Goal: Browse casually: Explore the website without a specific task or goal

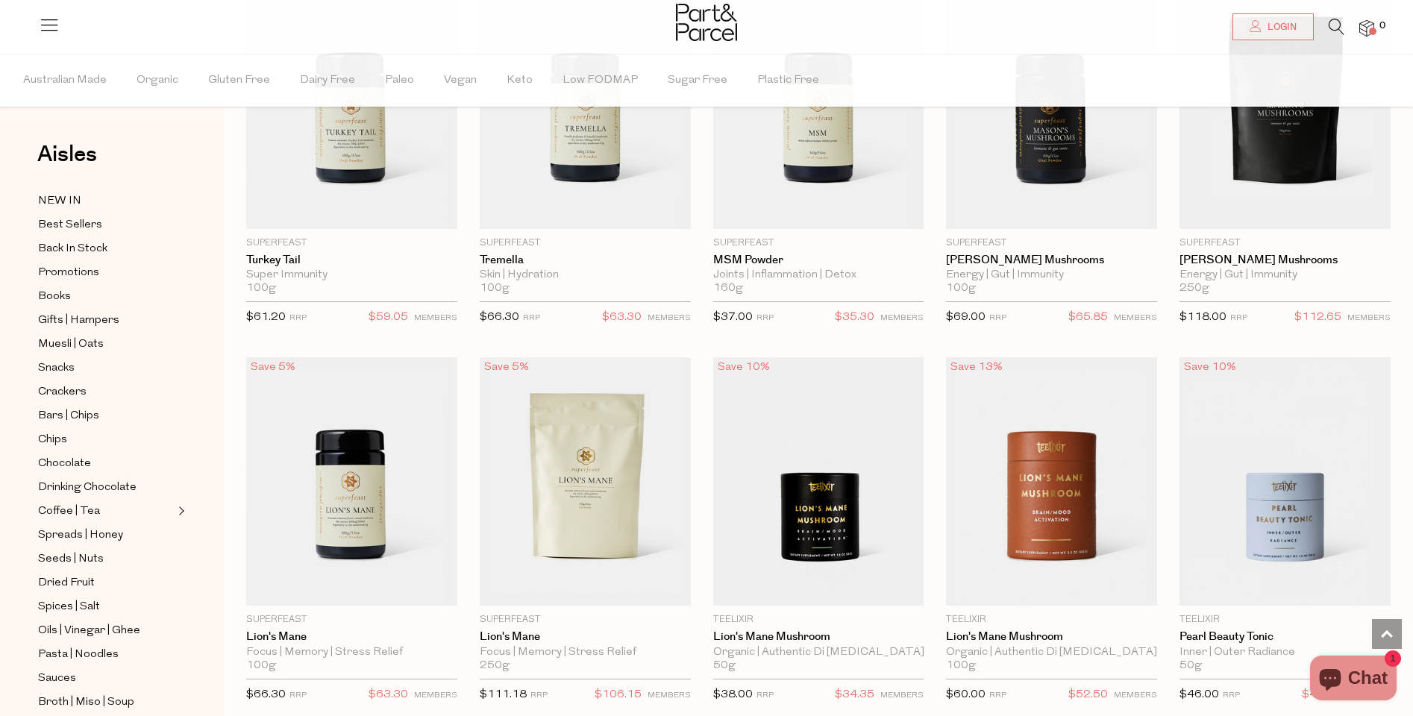
scroll to position [2496, 0]
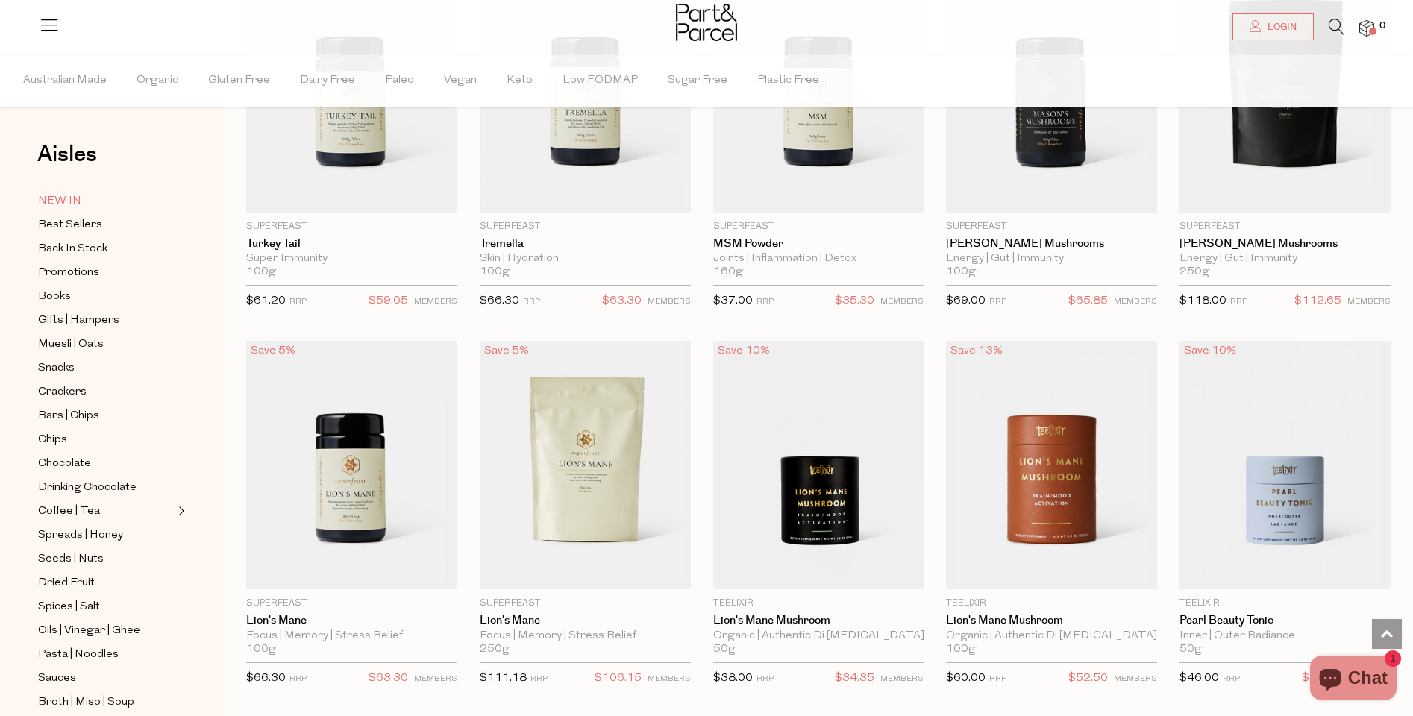
click at [81, 199] on link "NEW IN" at bounding box center [106, 201] width 136 height 19
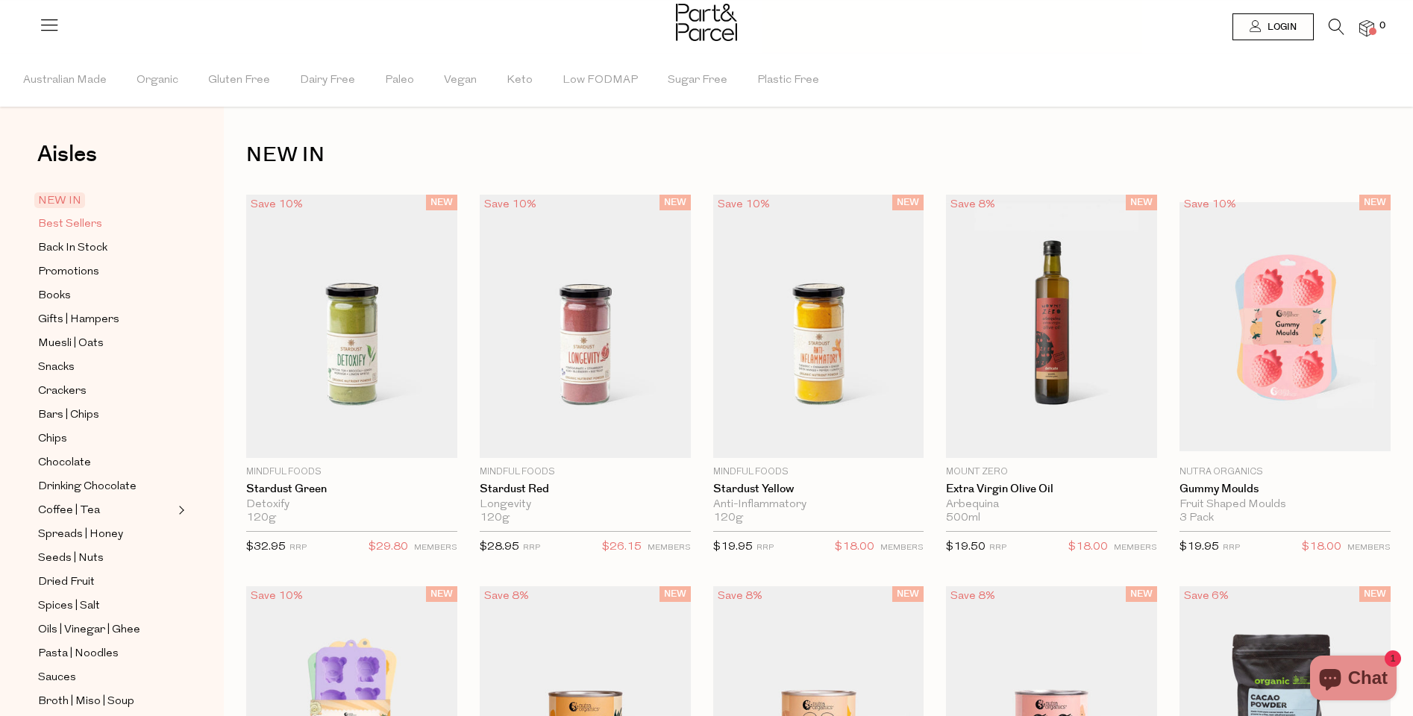
click at [75, 219] on span "Best Sellers" at bounding box center [70, 225] width 64 height 18
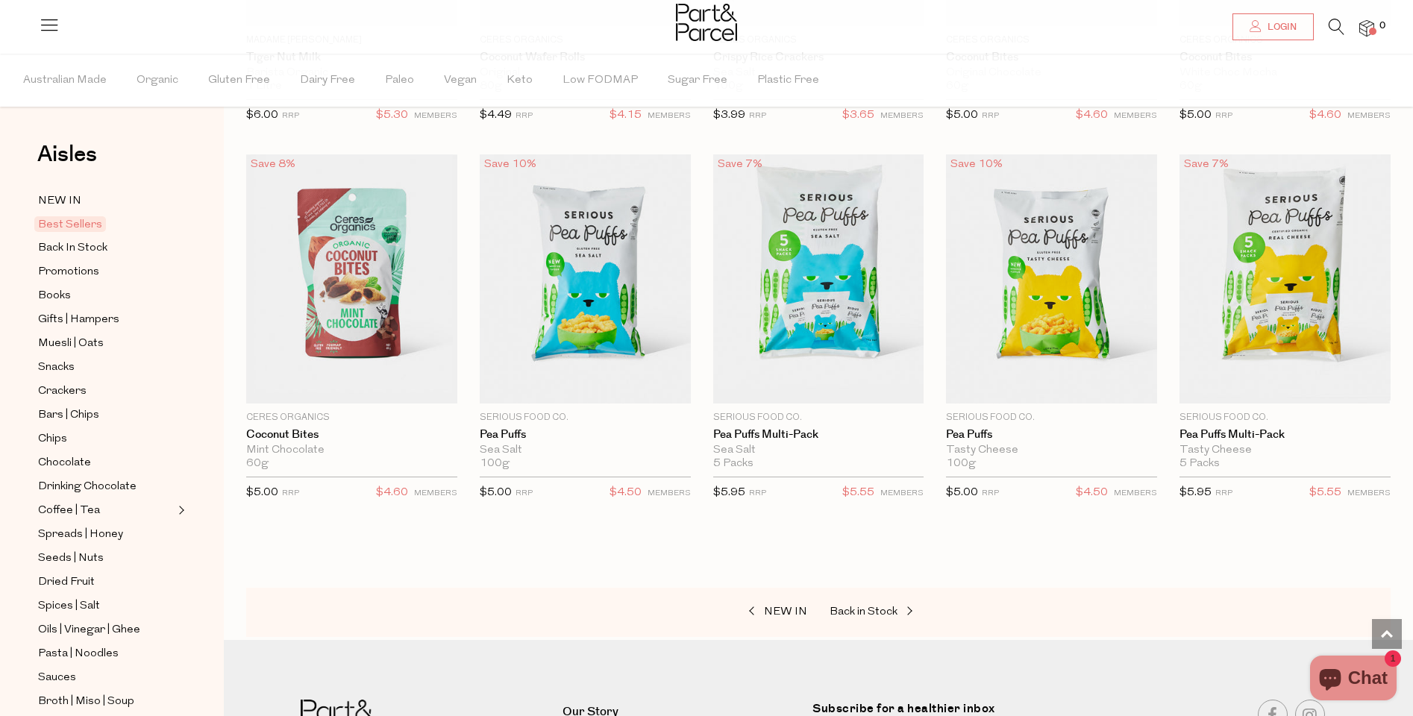
scroll to position [2774, 0]
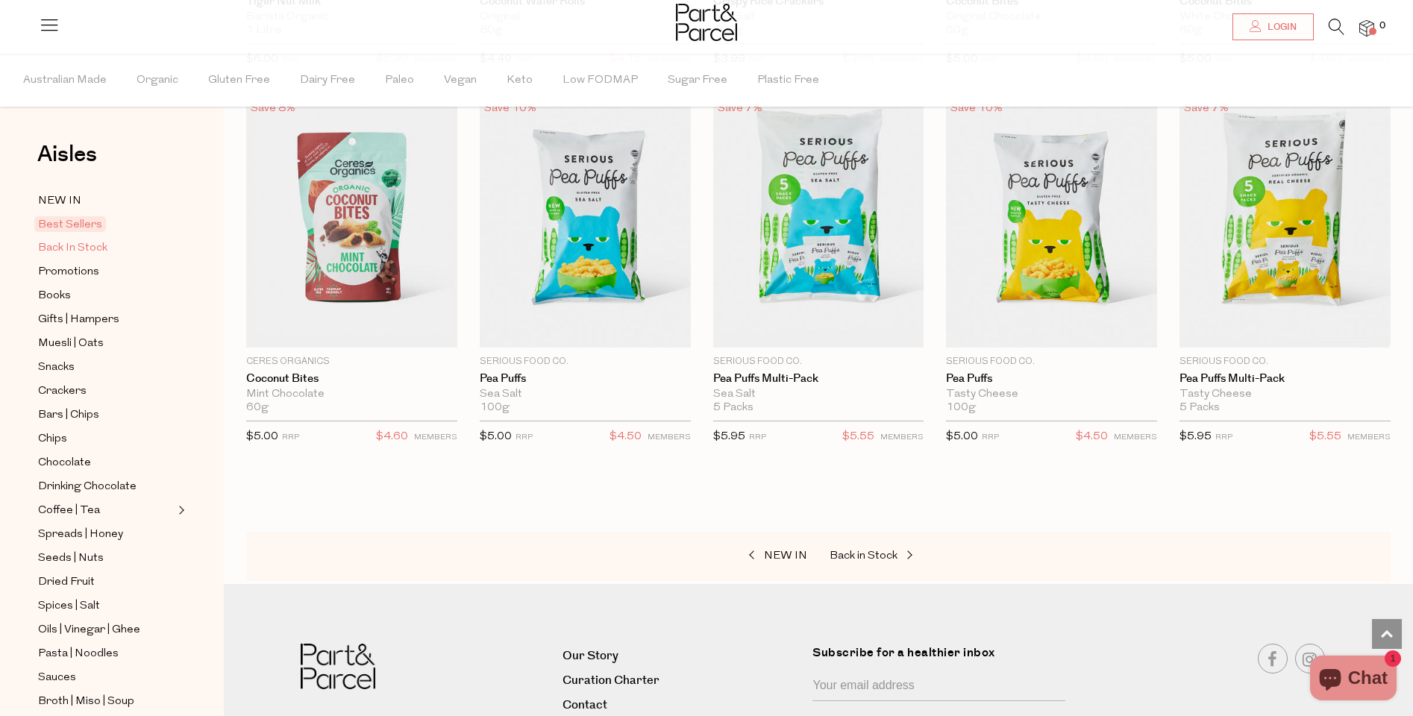
click at [88, 253] on span "Back In Stock" at bounding box center [72, 249] width 69 height 18
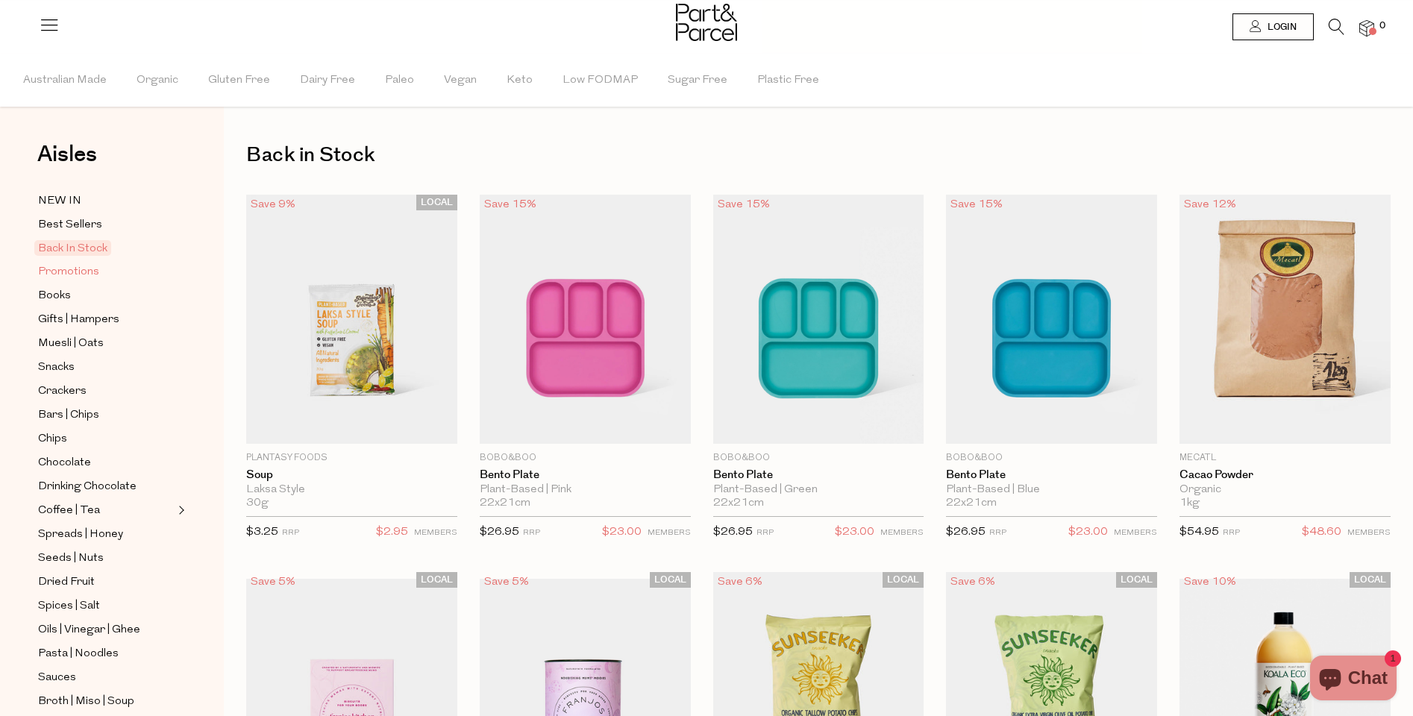
click at [69, 274] on span "Promotions" at bounding box center [68, 272] width 61 height 18
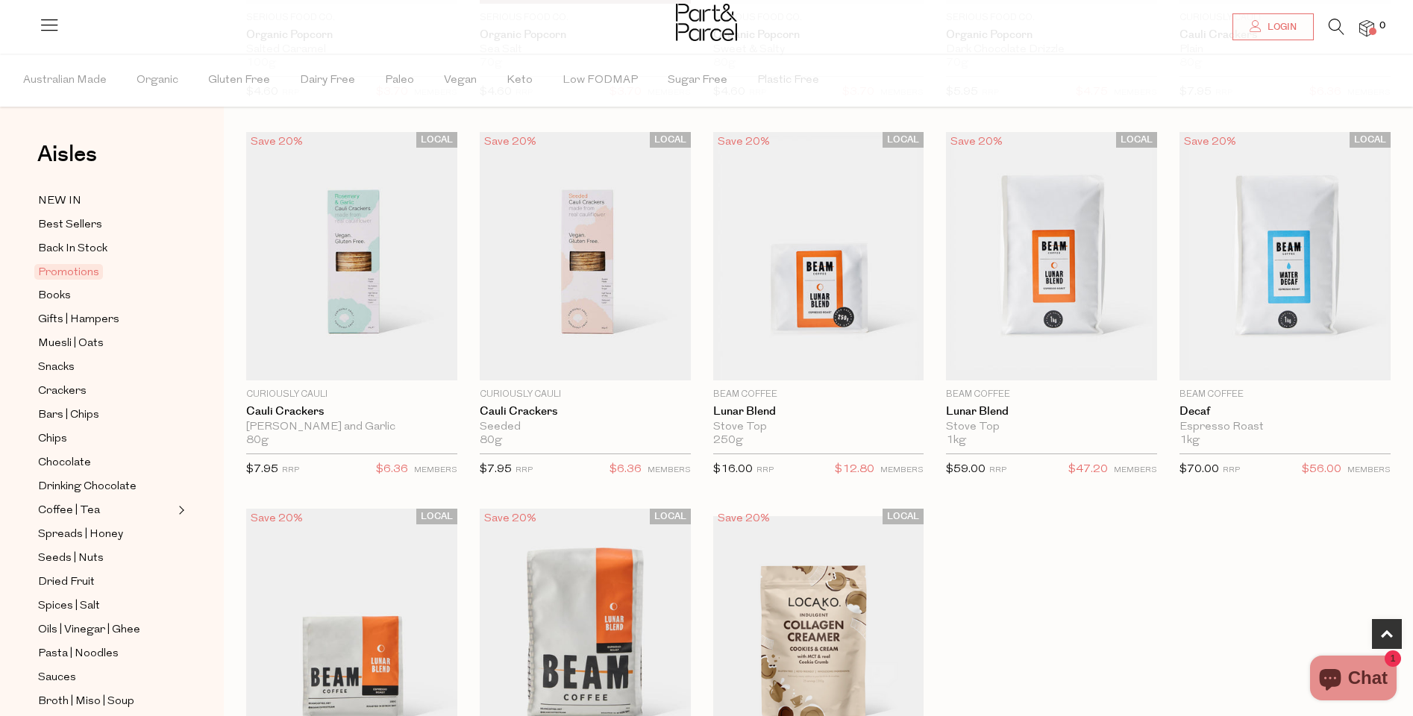
scroll to position [469, 0]
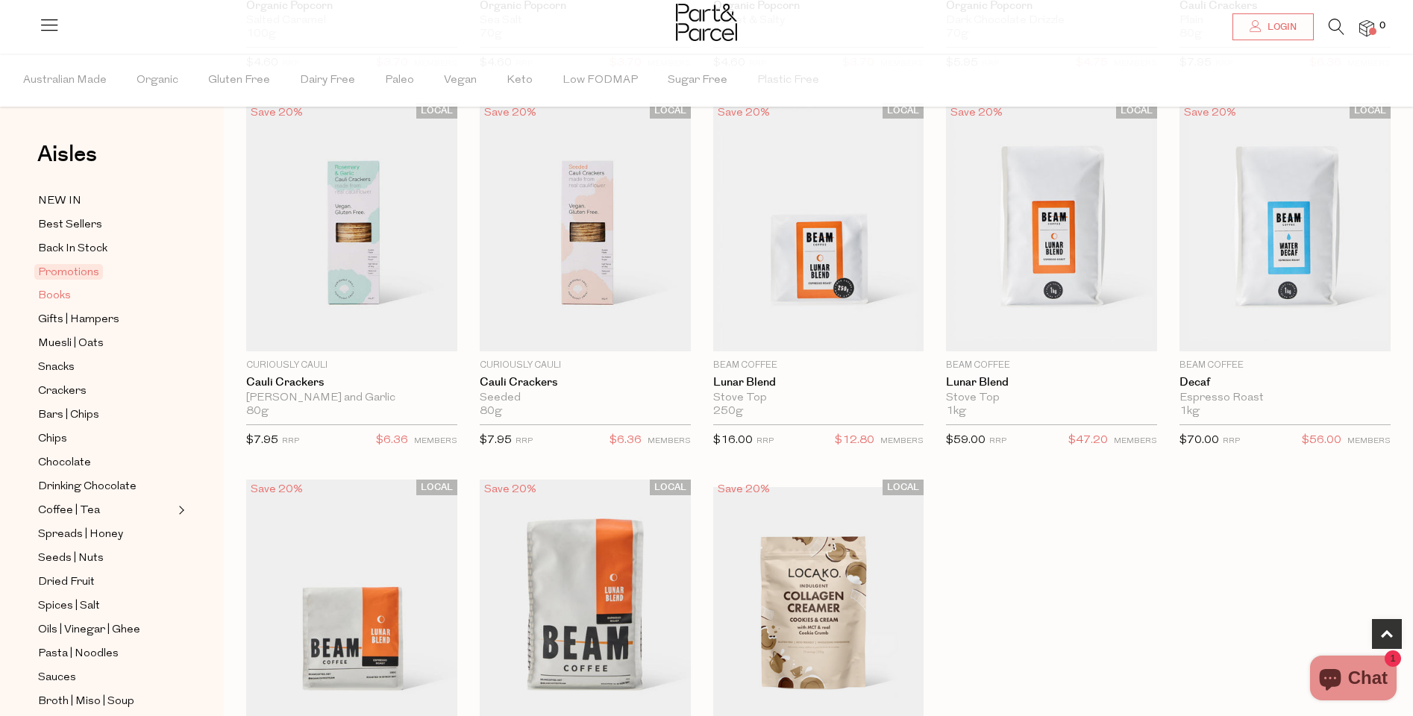
click at [58, 295] on span "Books" at bounding box center [54, 296] width 33 height 18
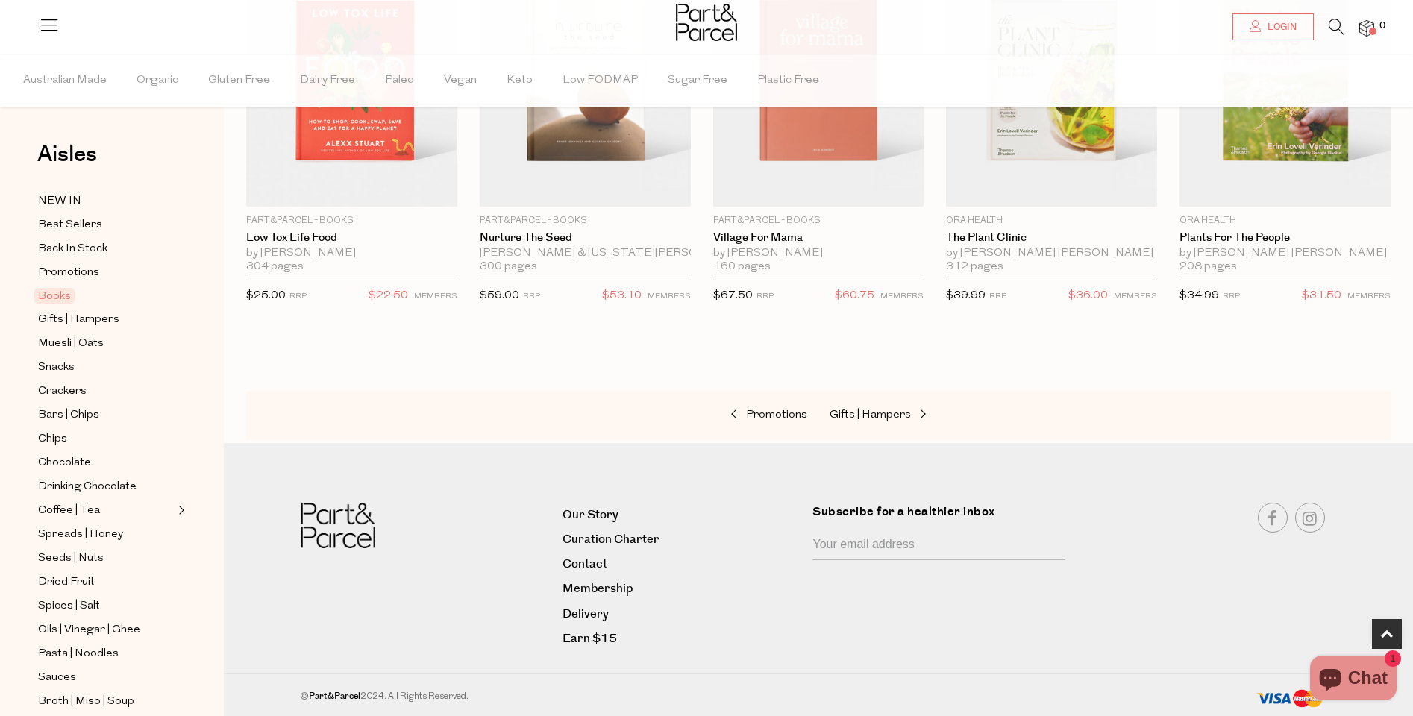
scroll to position [302, 0]
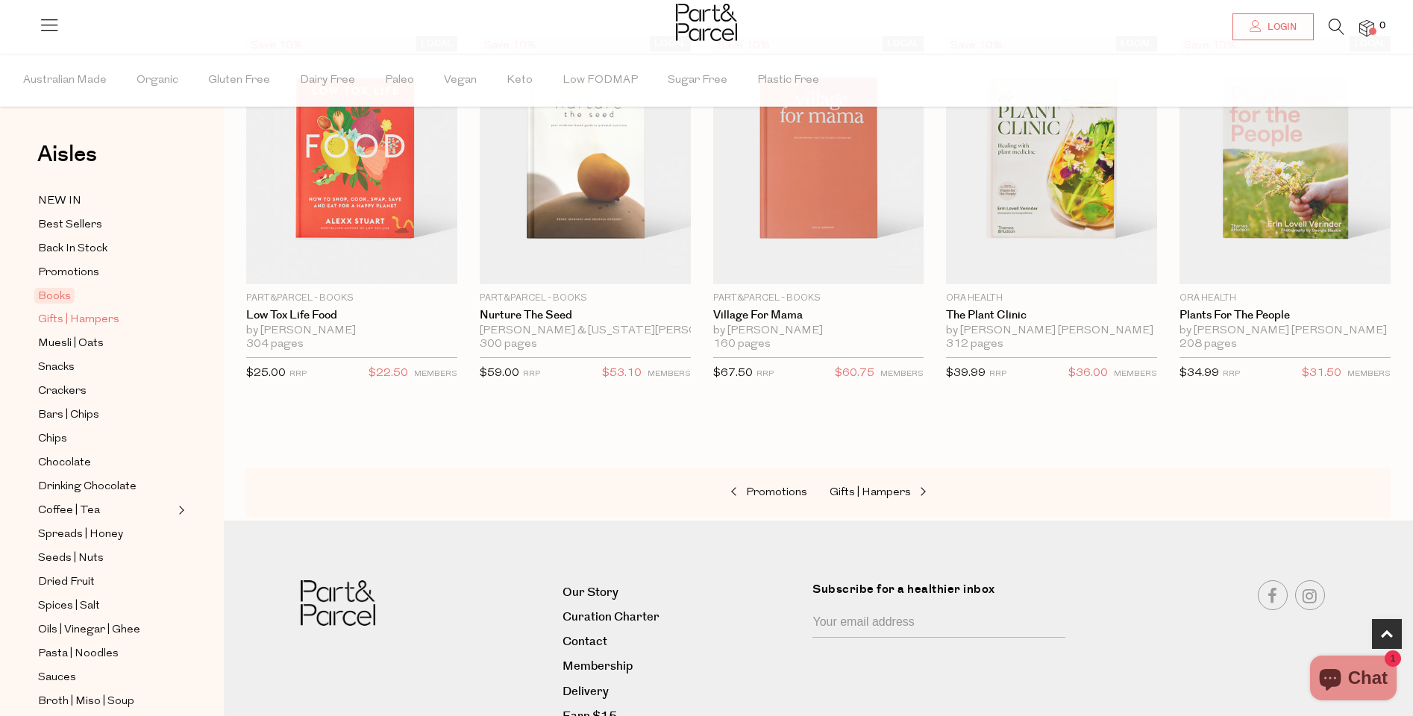
click at [97, 318] on span "Gifts | Hampers" at bounding box center [78, 320] width 81 height 18
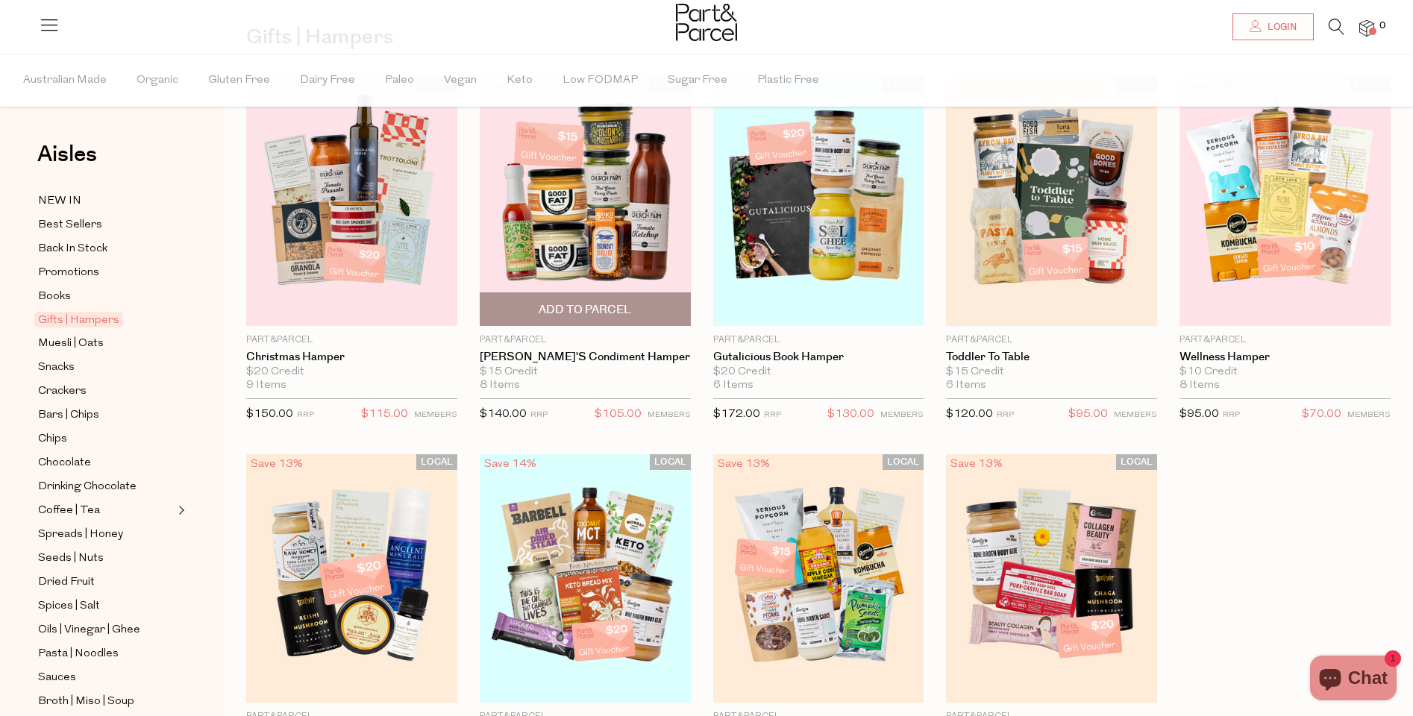
scroll to position [123, 0]
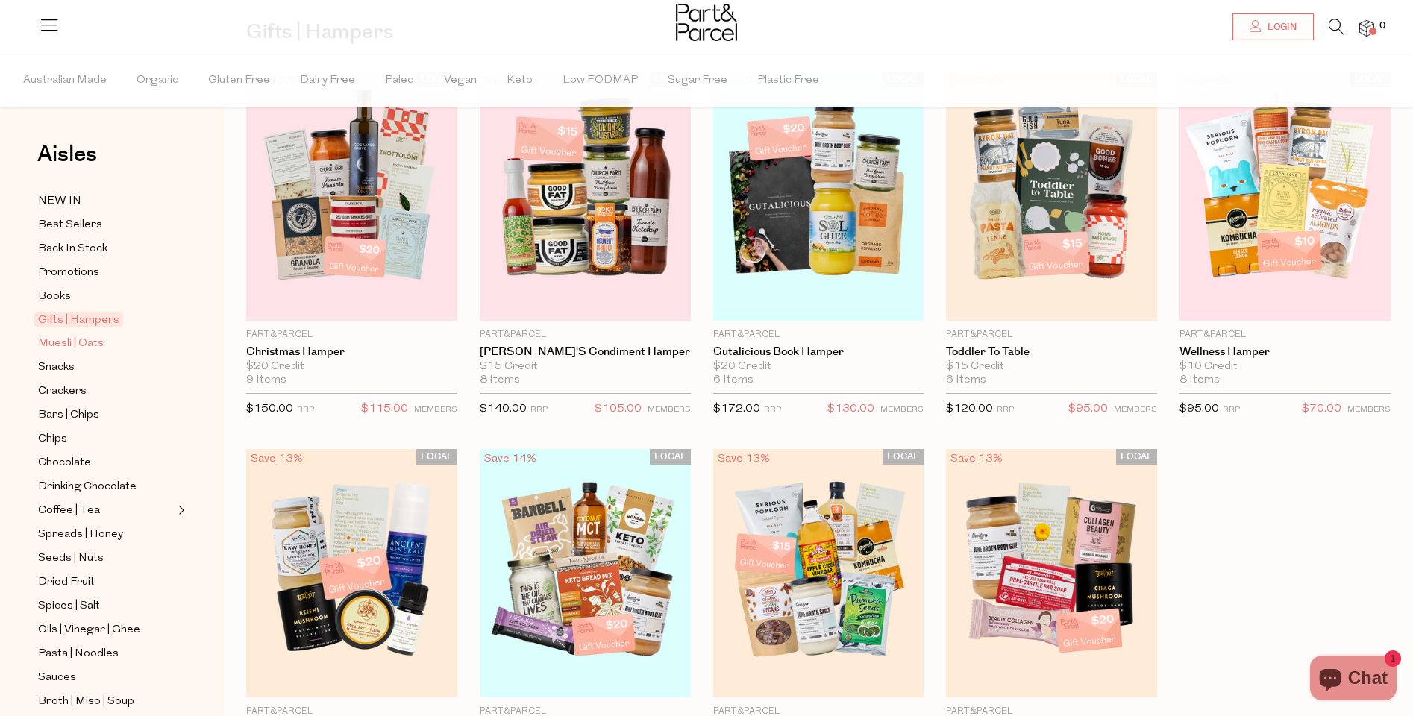
click at [98, 340] on span "Muesli | Oats" at bounding box center [71, 344] width 66 height 18
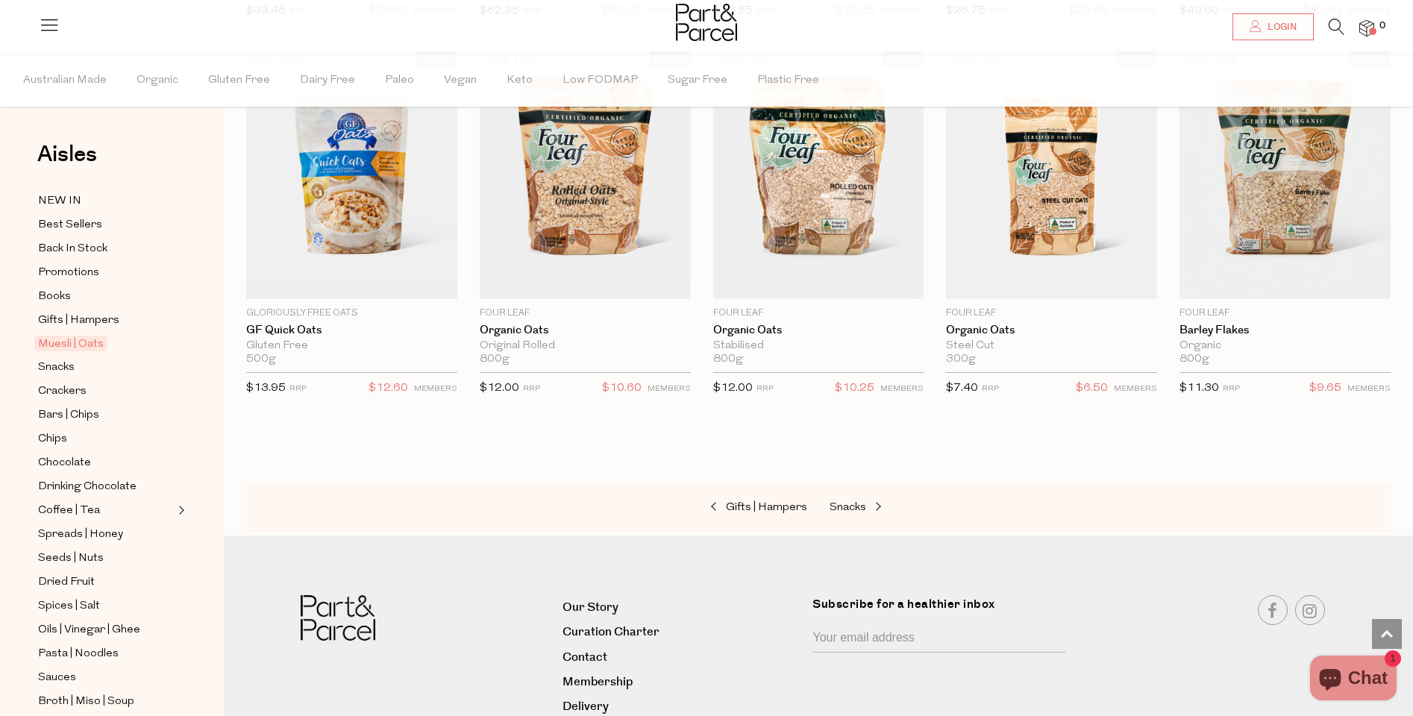
scroll to position [3646, 0]
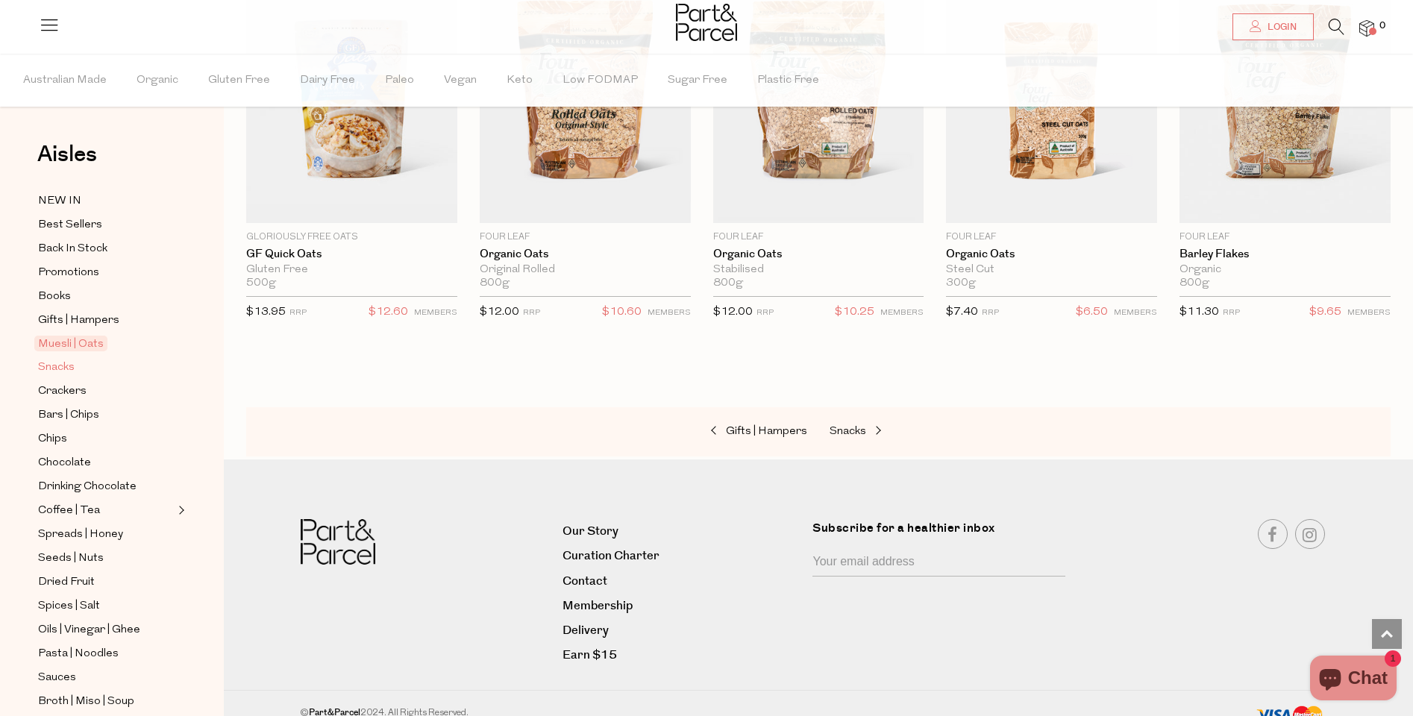
click at [71, 367] on span "Snacks" at bounding box center [56, 368] width 37 height 18
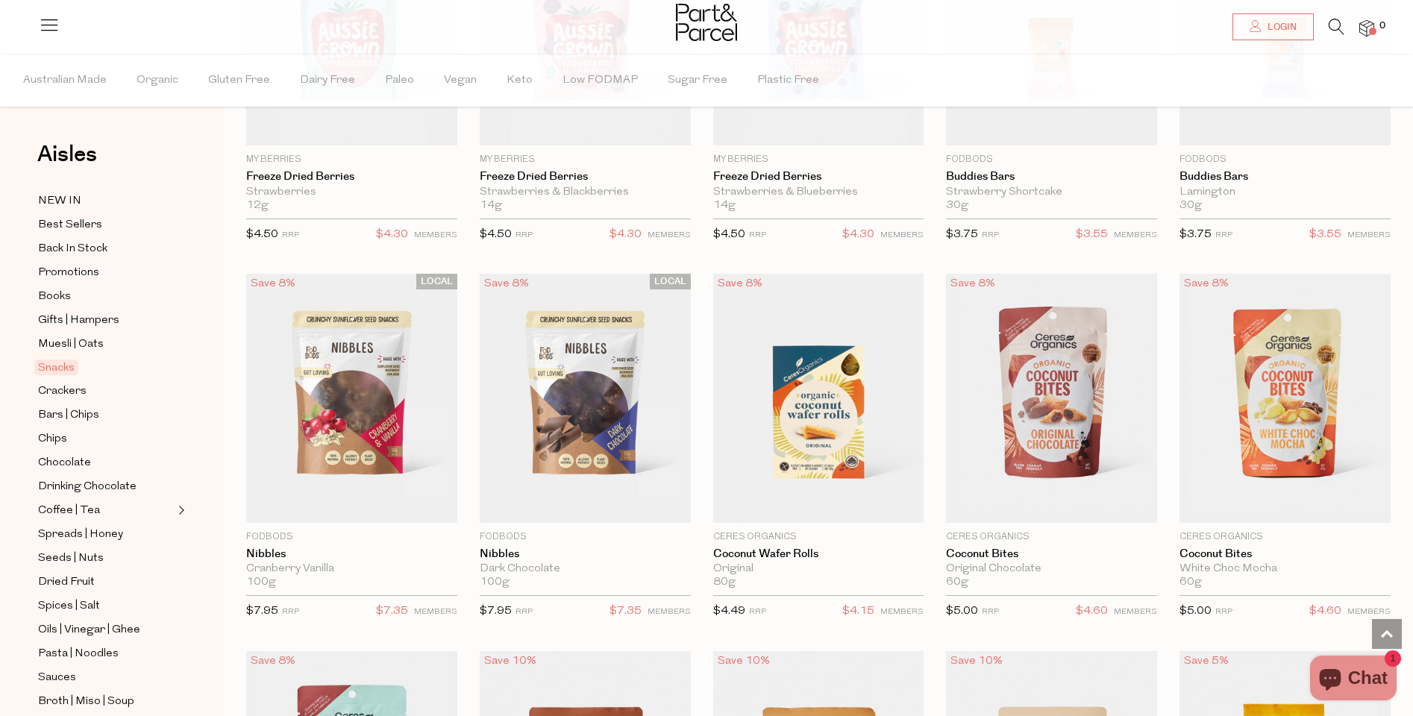
scroll to position [1845, 0]
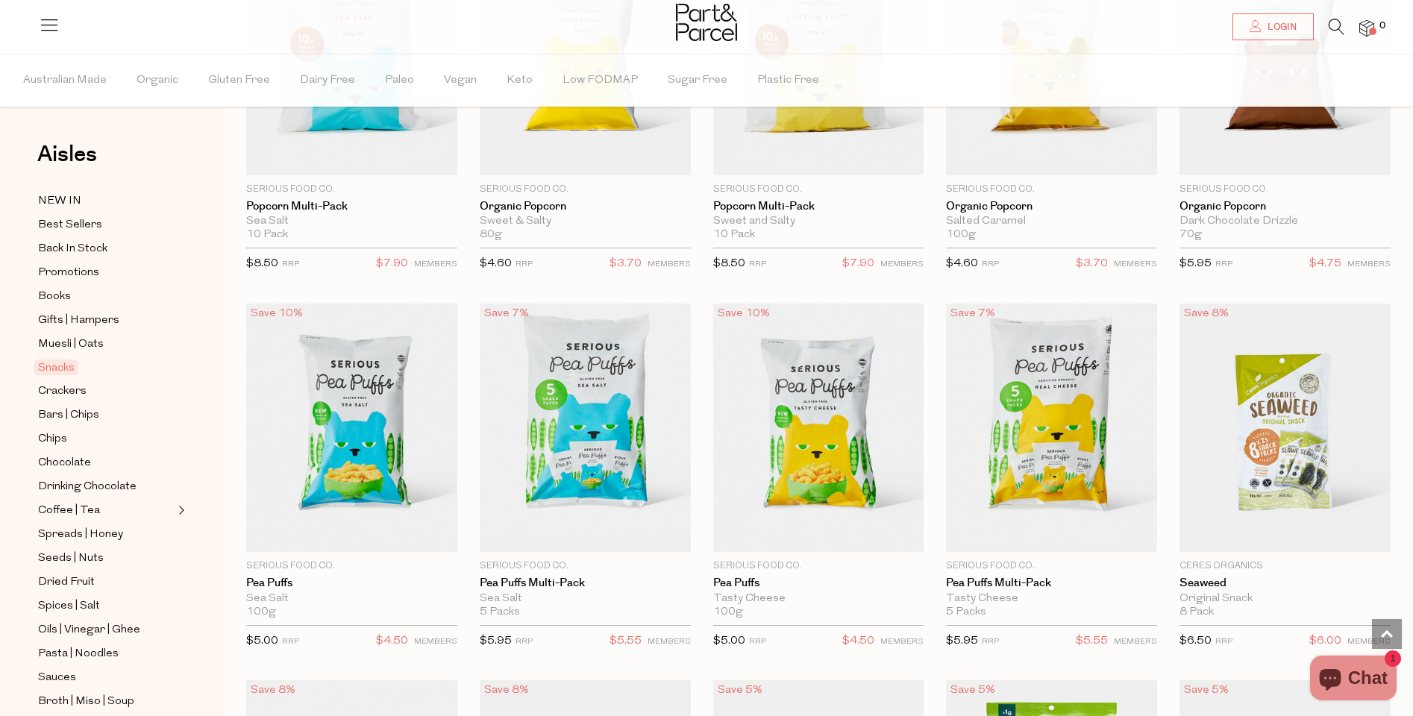
scroll to position [3316, 0]
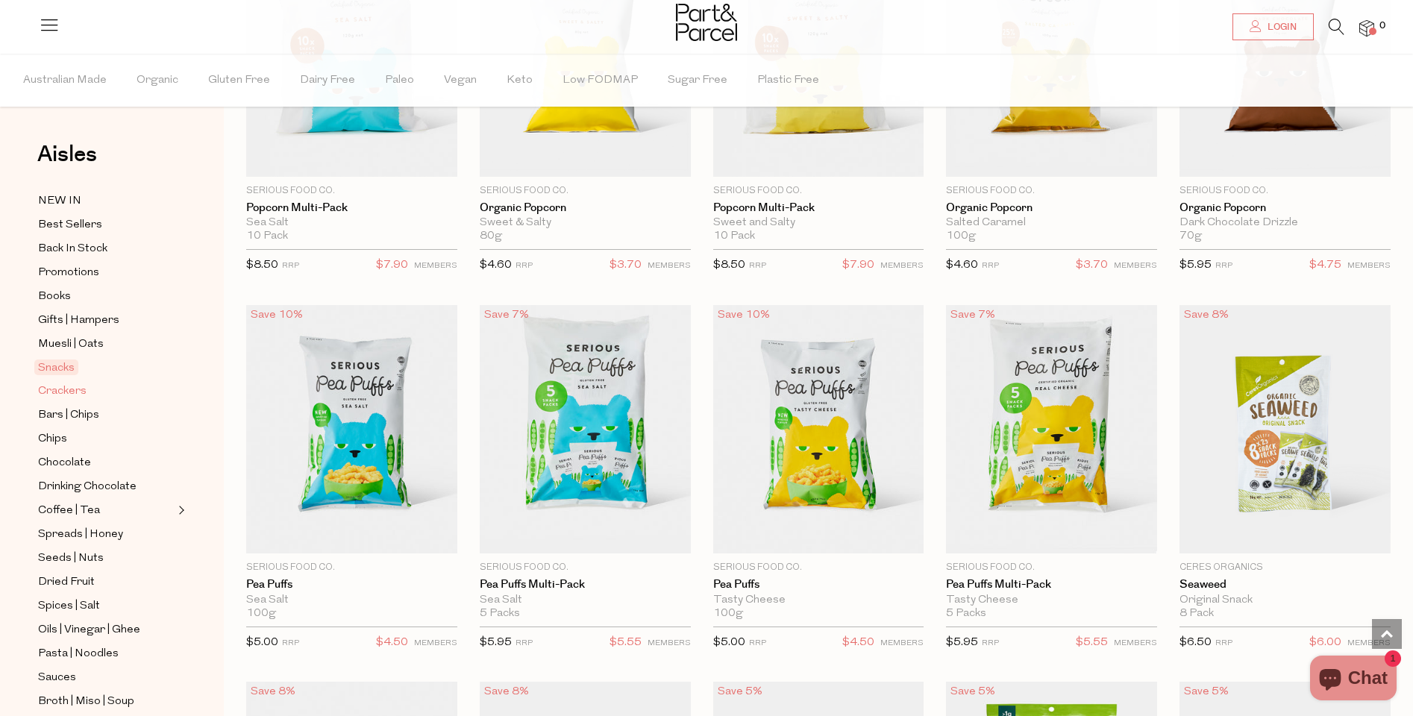
click at [67, 394] on span "Crackers" at bounding box center [62, 392] width 49 height 18
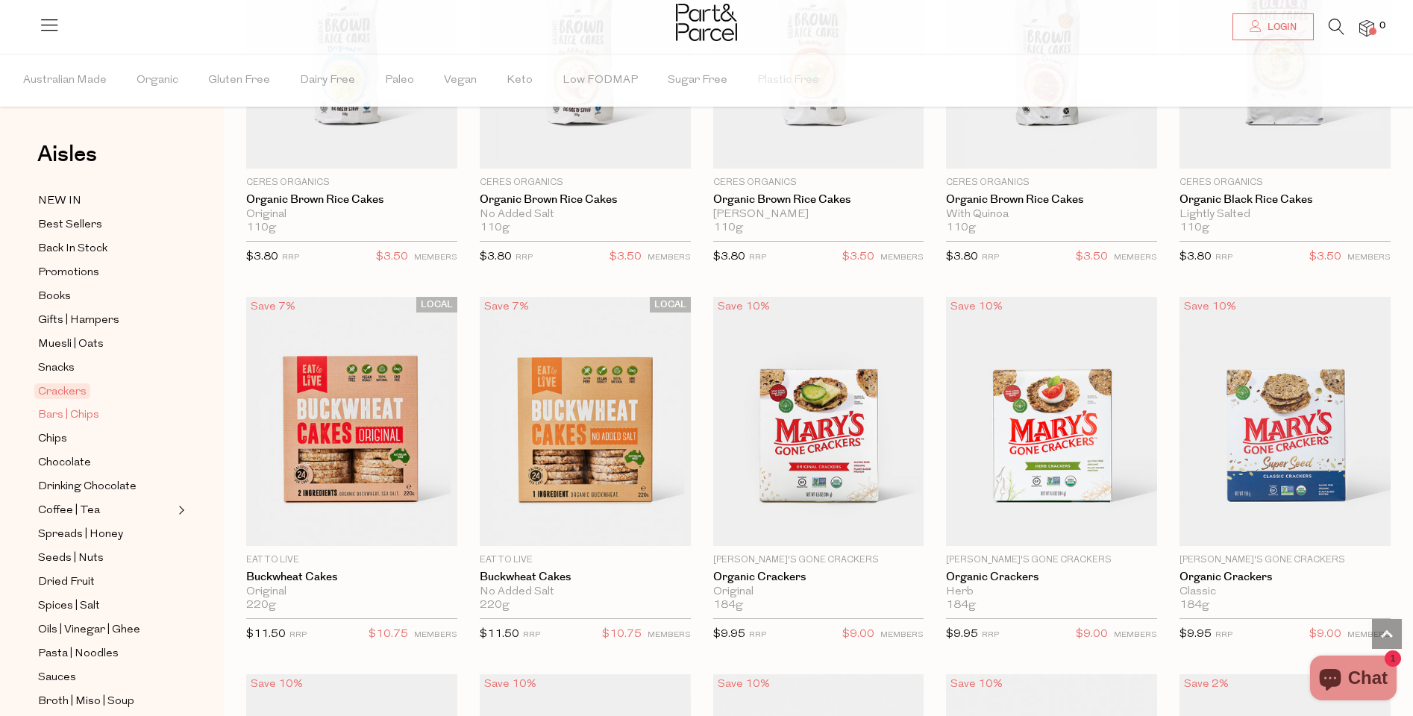
click at [81, 407] on span "Bars | Chips" at bounding box center [68, 416] width 61 height 18
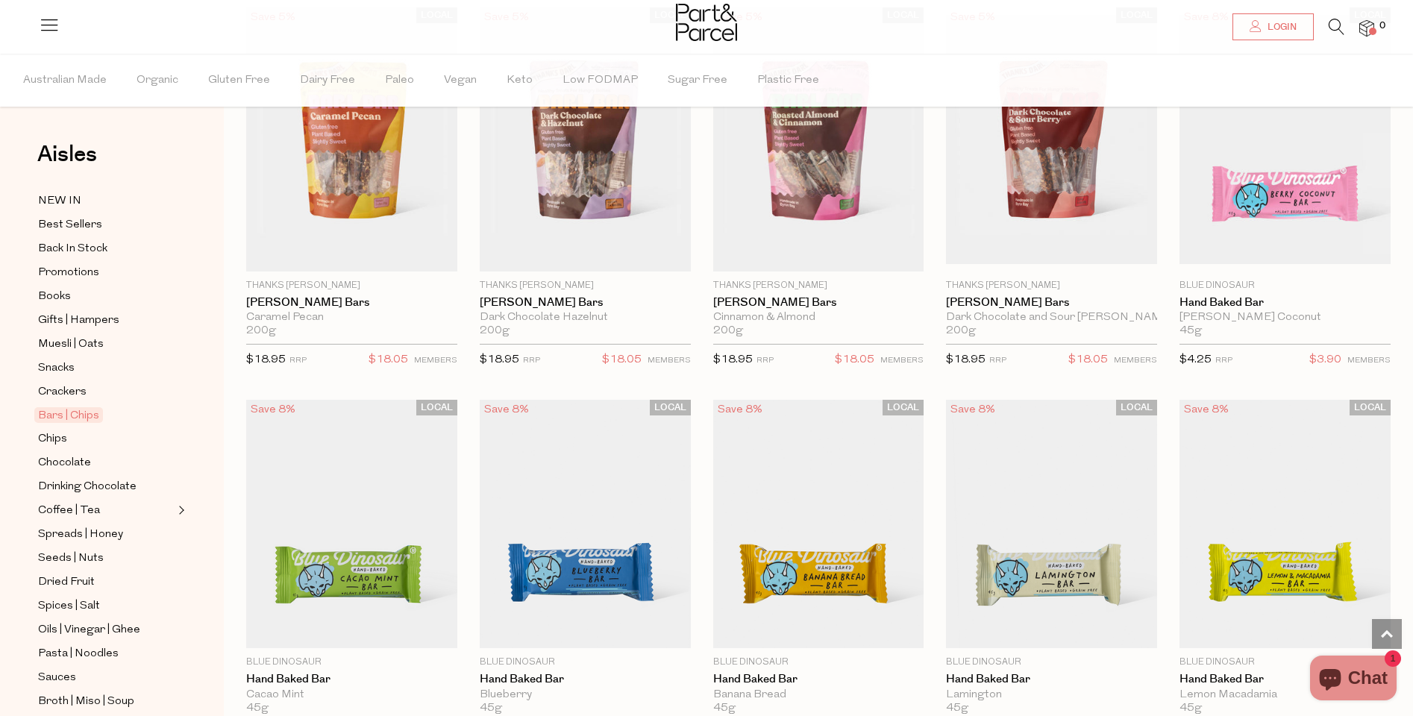
scroll to position [2403, 0]
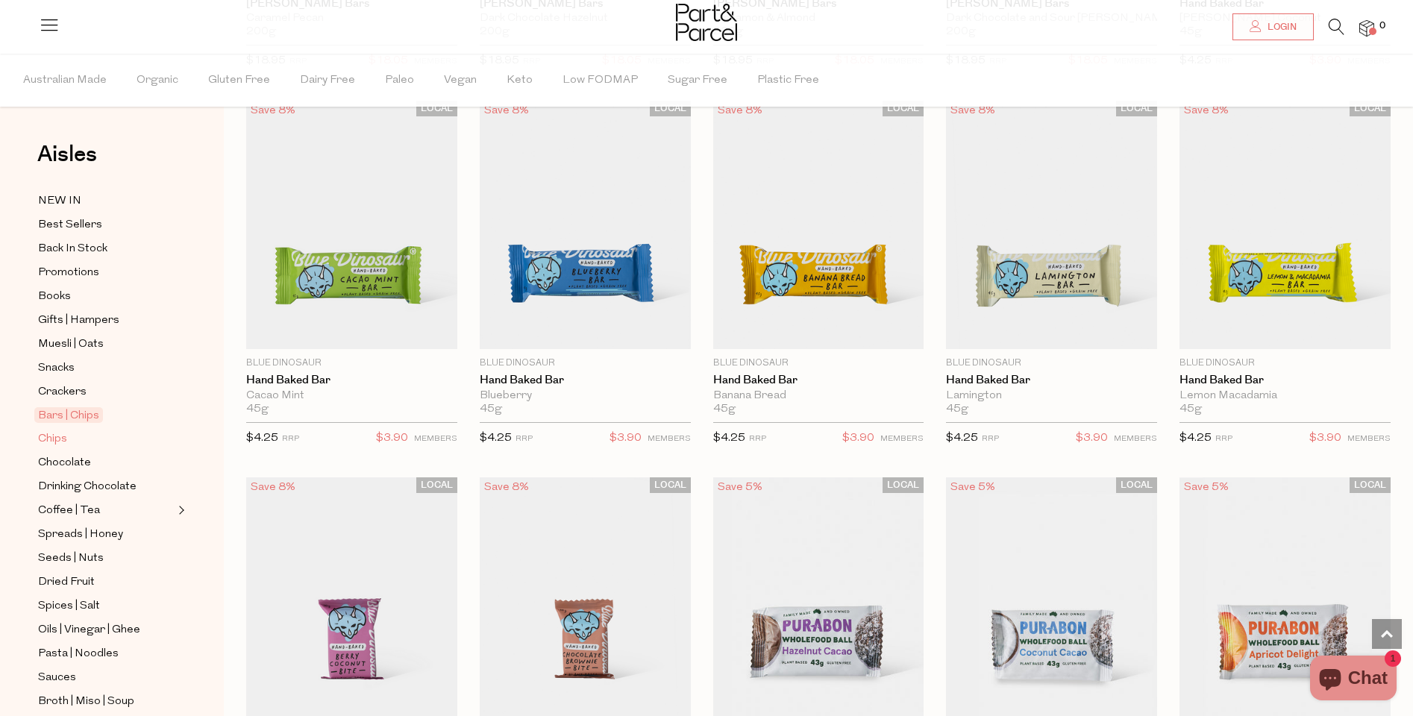
click at [58, 436] on span "Chips" at bounding box center [52, 440] width 29 height 18
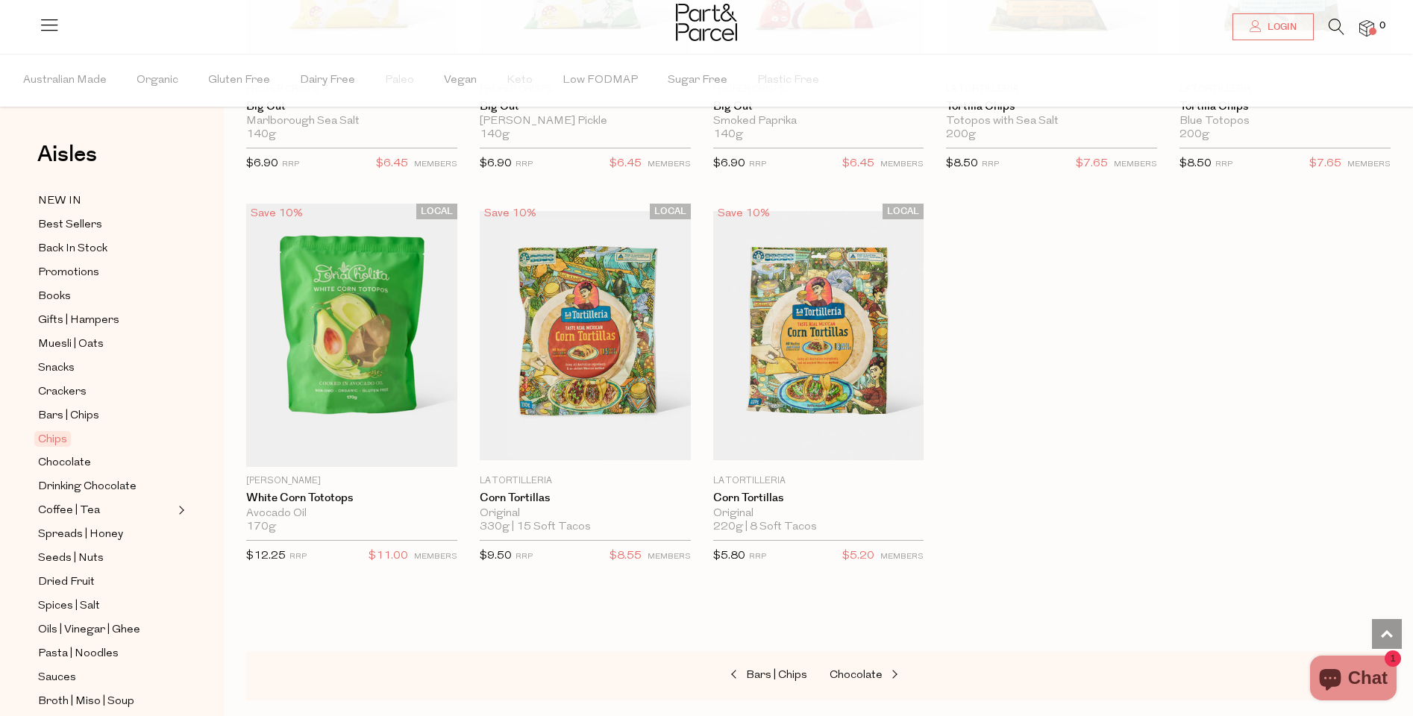
scroll to position [1140, 0]
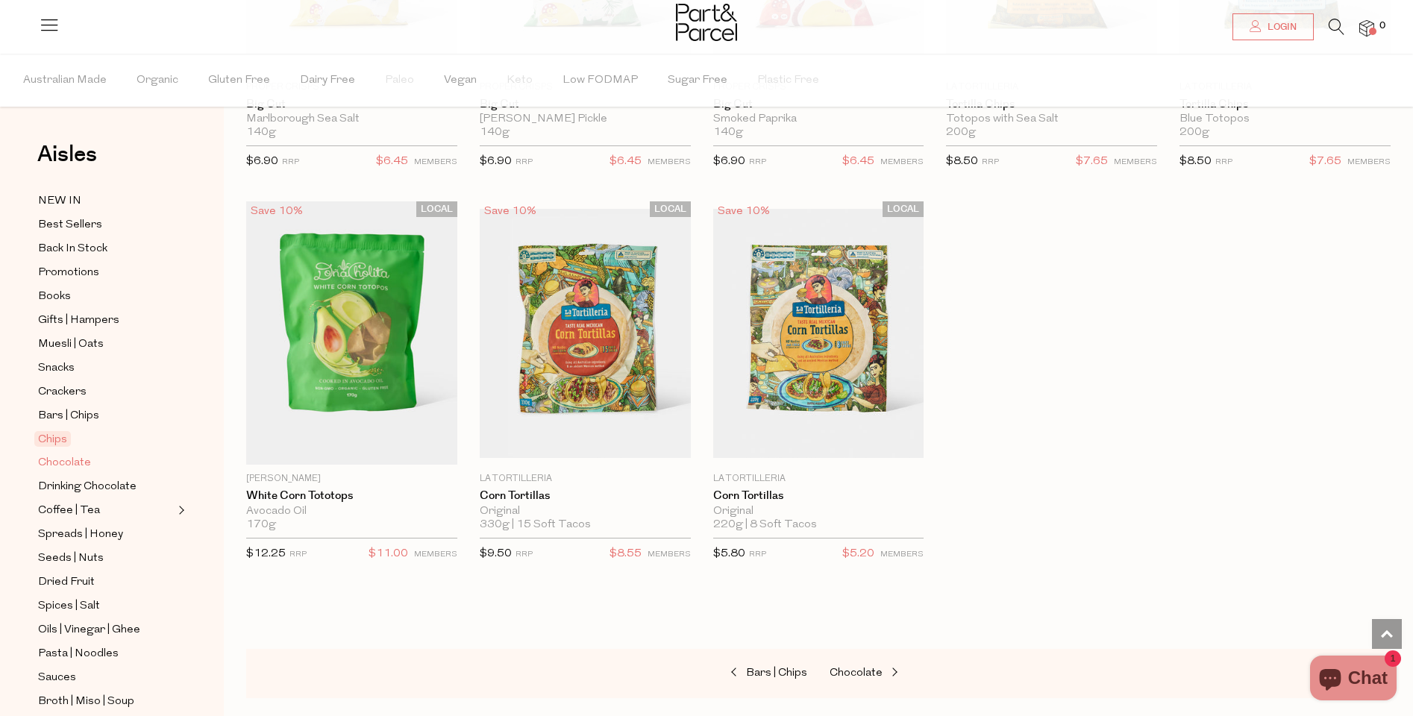
click at [83, 462] on span "Chocolate" at bounding box center [64, 463] width 53 height 18
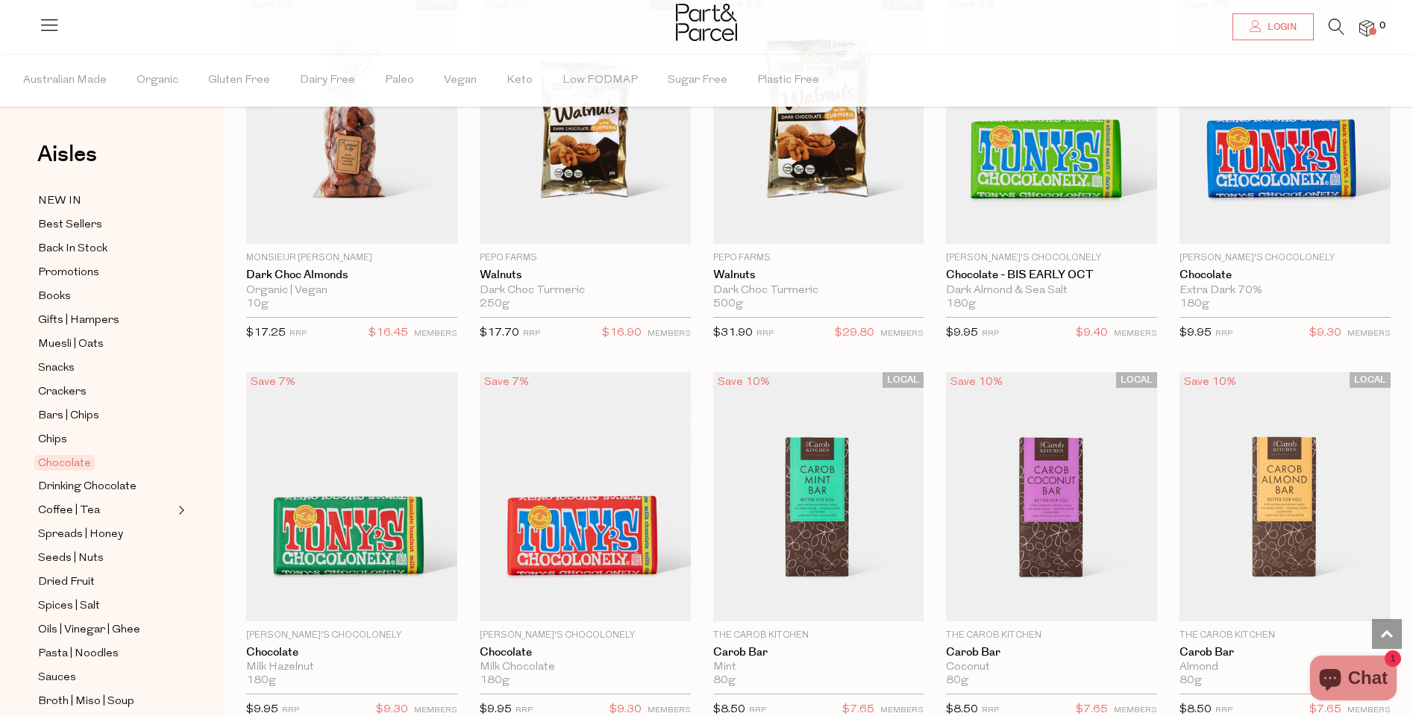
scroll to position [2910, 0]
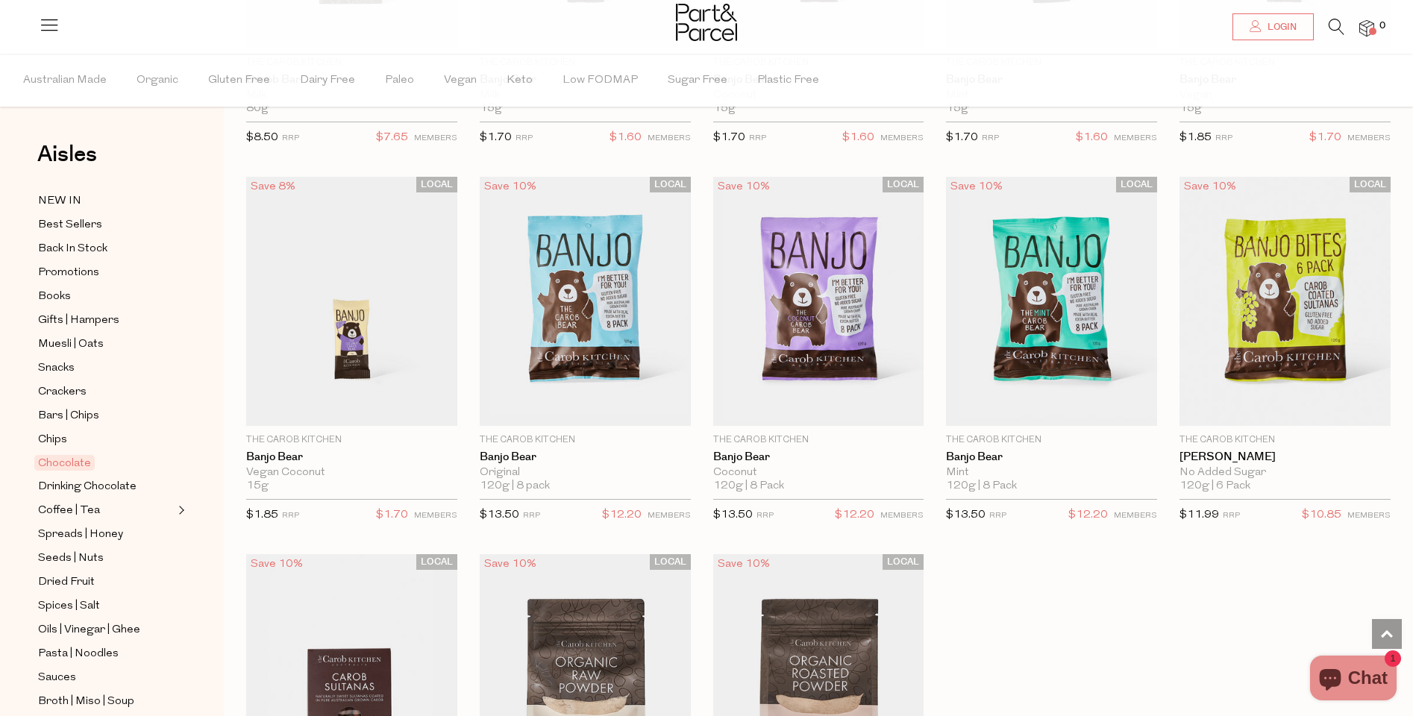
scroll to position [4117, 0]
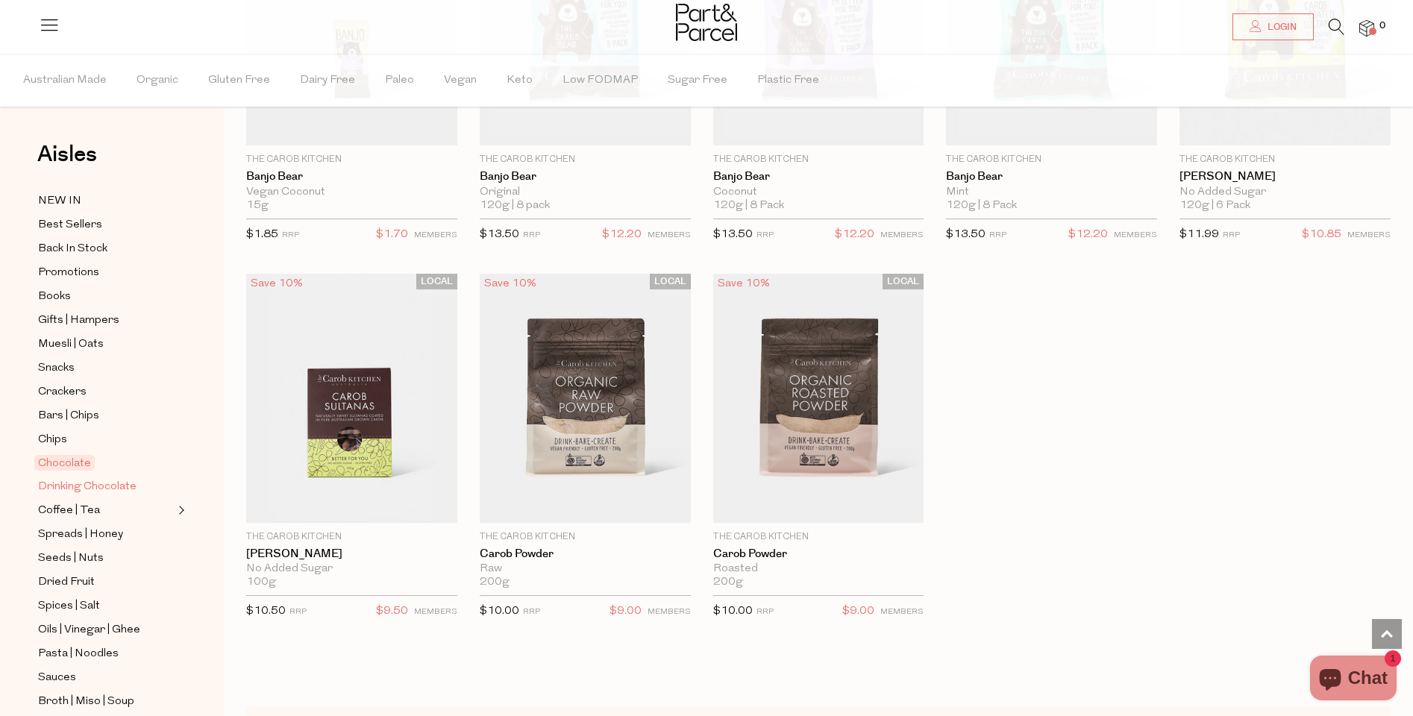
click at [122, 491] on span "Drinking Chocolate" at bounding box center [87, 487] width 99 height 18
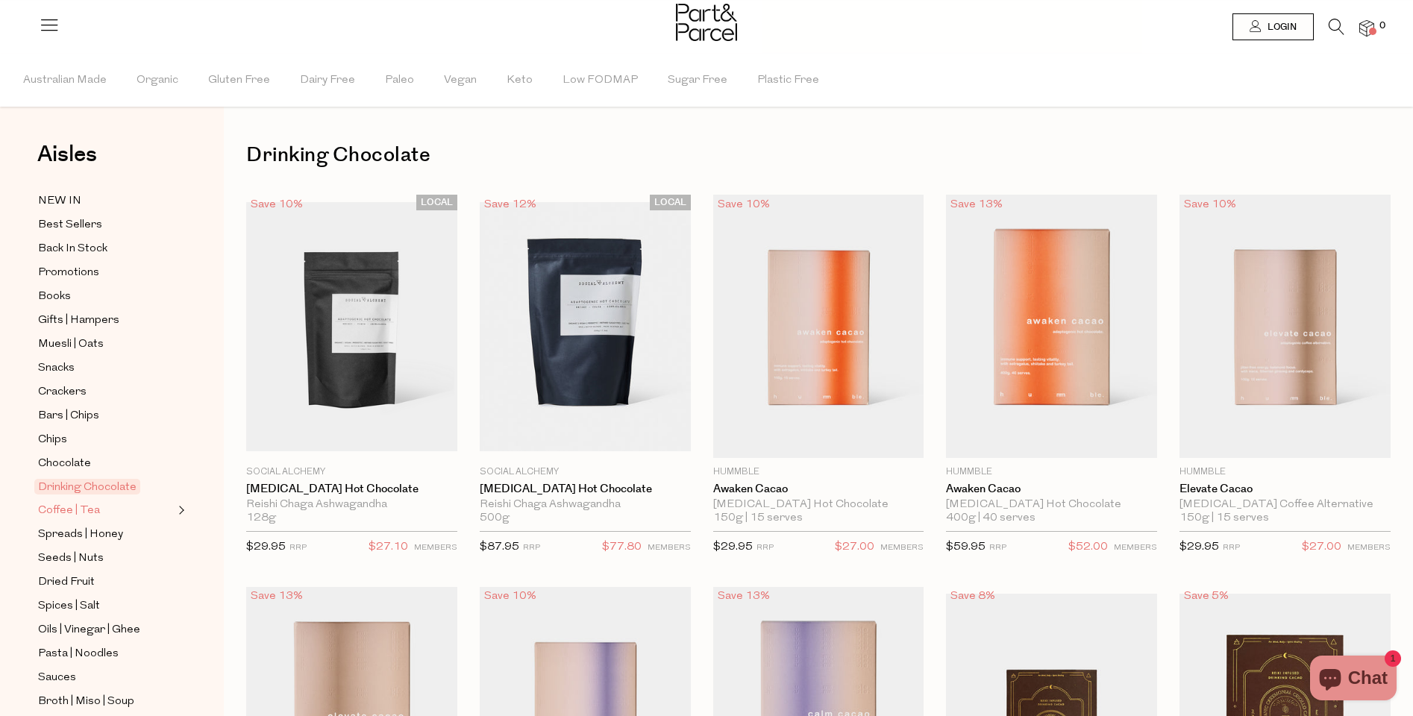
click at [66, 506] on span "Coffee | Tea" at bounding box center [69, 511] width 62 height 18
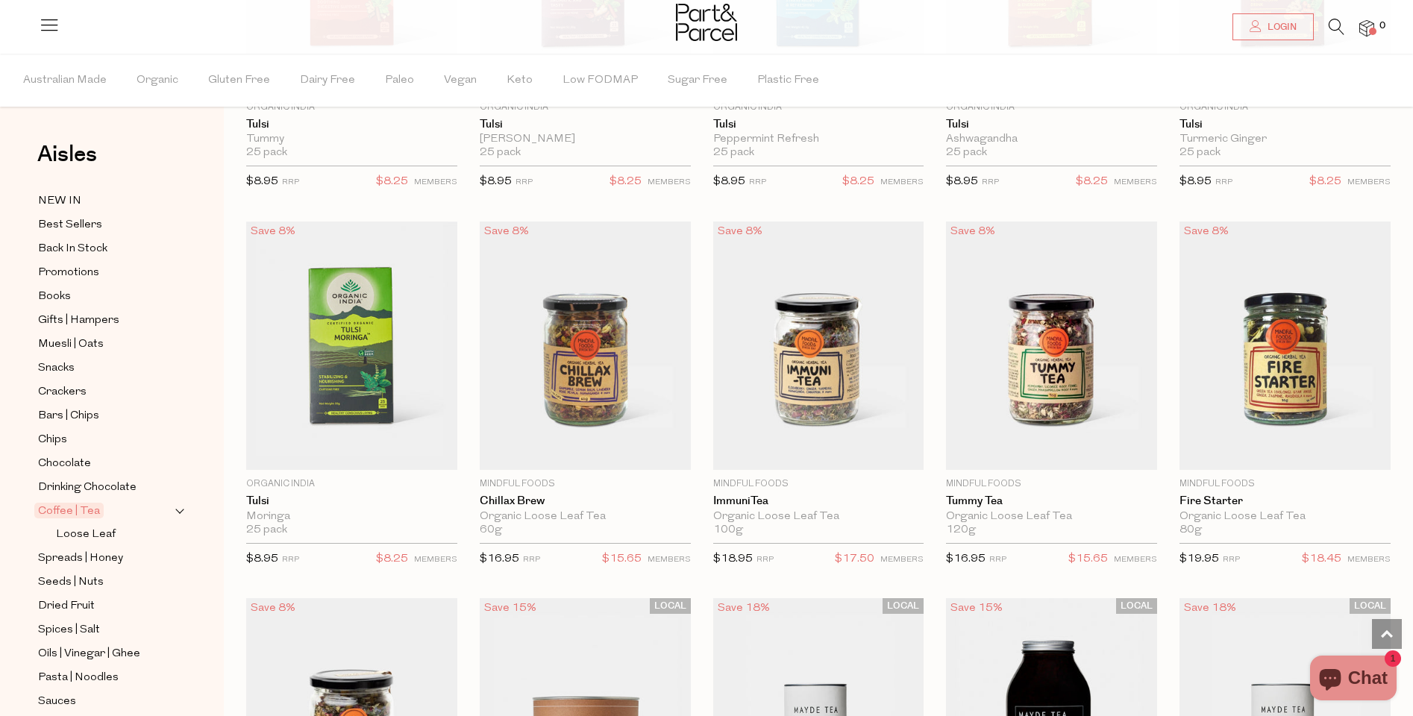
scroll to position [2567, 0]
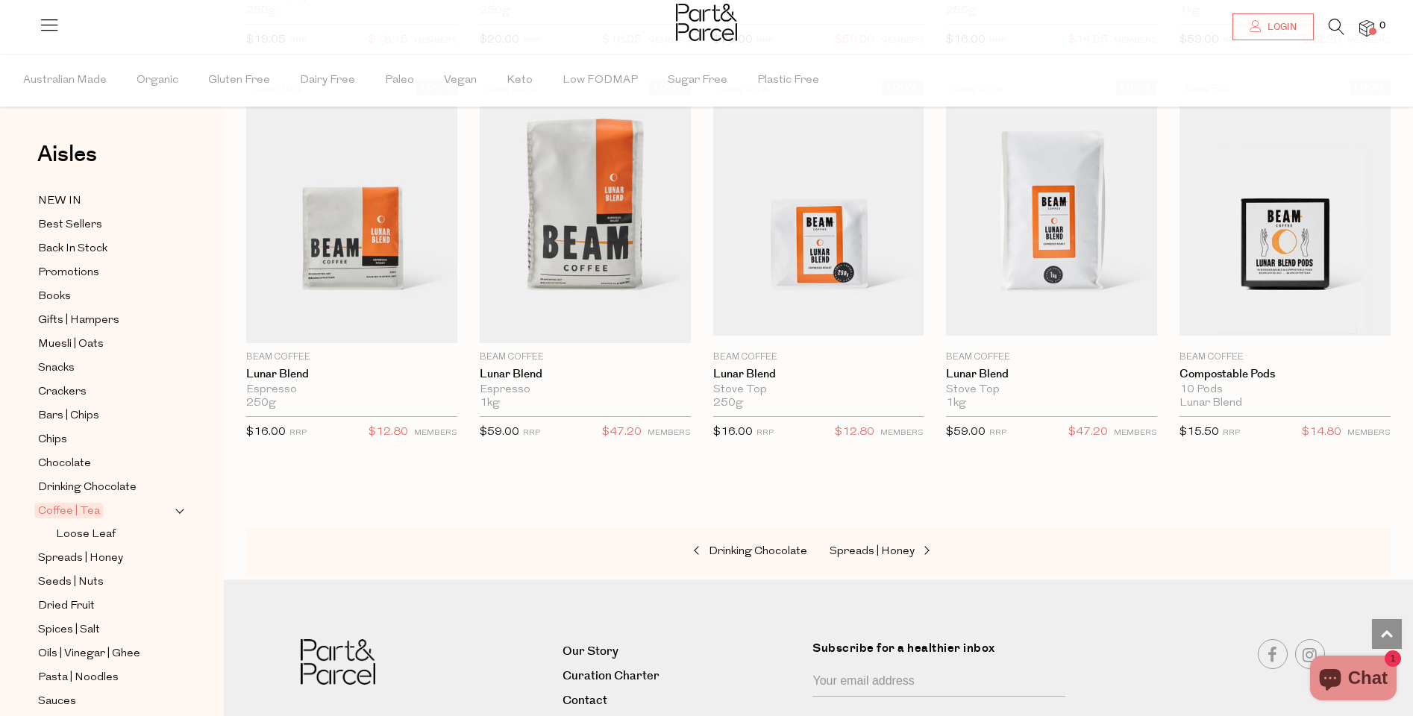
scroll to position [6661, 0]
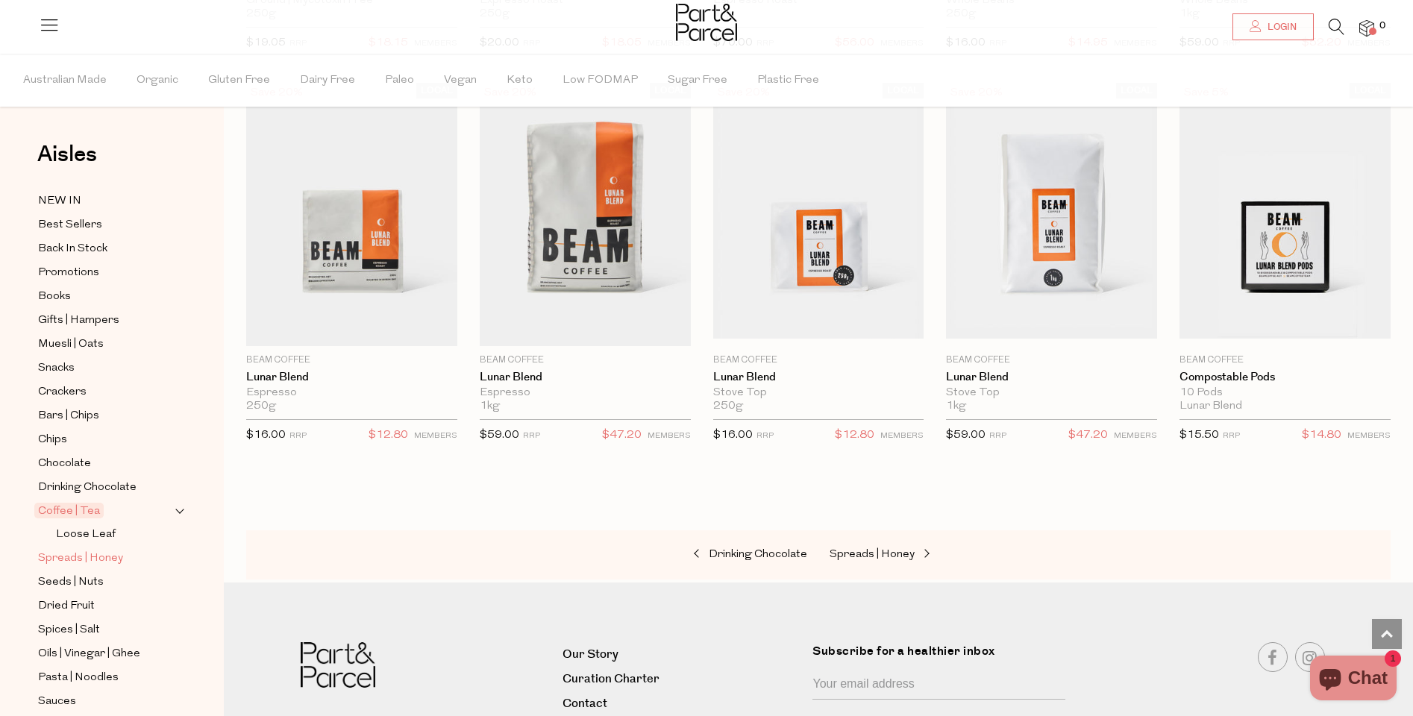
click at [66, 559] on span "Spreads | Honey" at bounding box center [80, 559] width 85 height 18
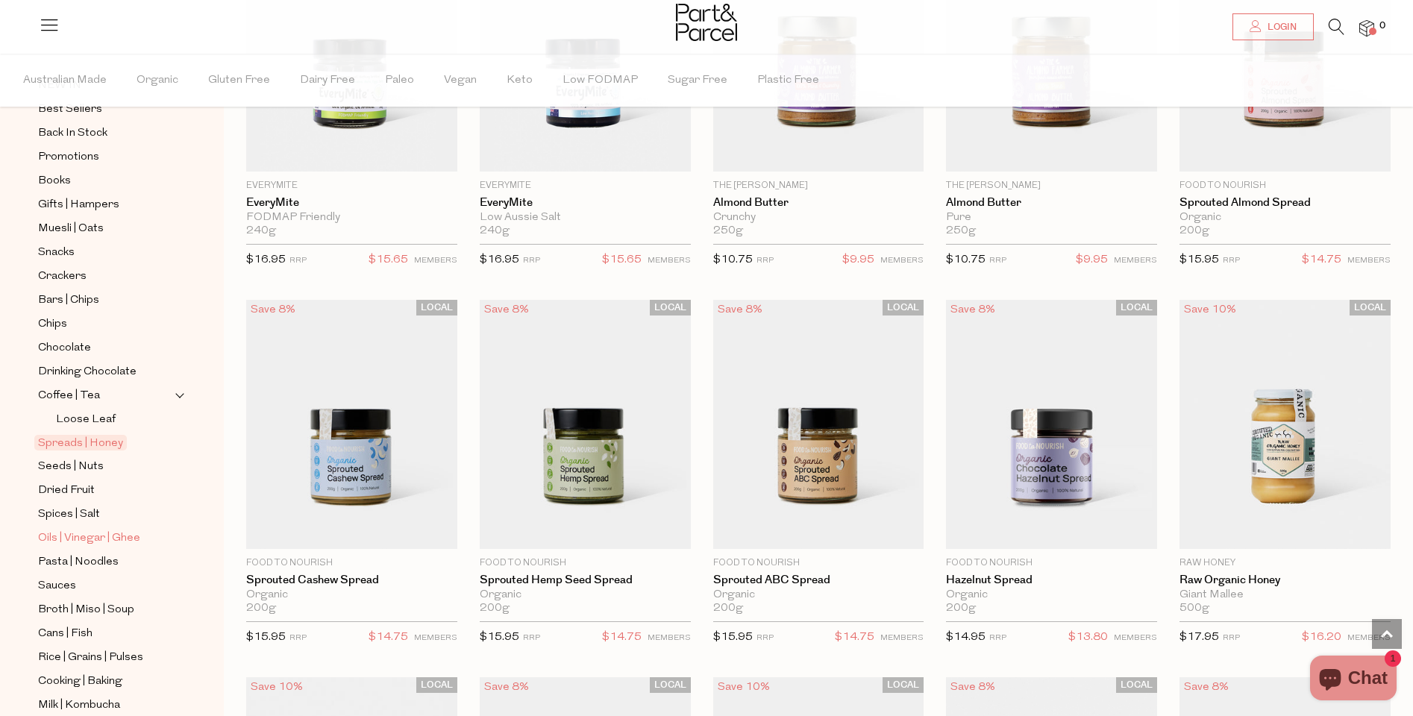
scroll to position [120, 0]
click at [85, 459] on span "Seeds | Nuts" at bounding box center [71, 463] width 66 height 18
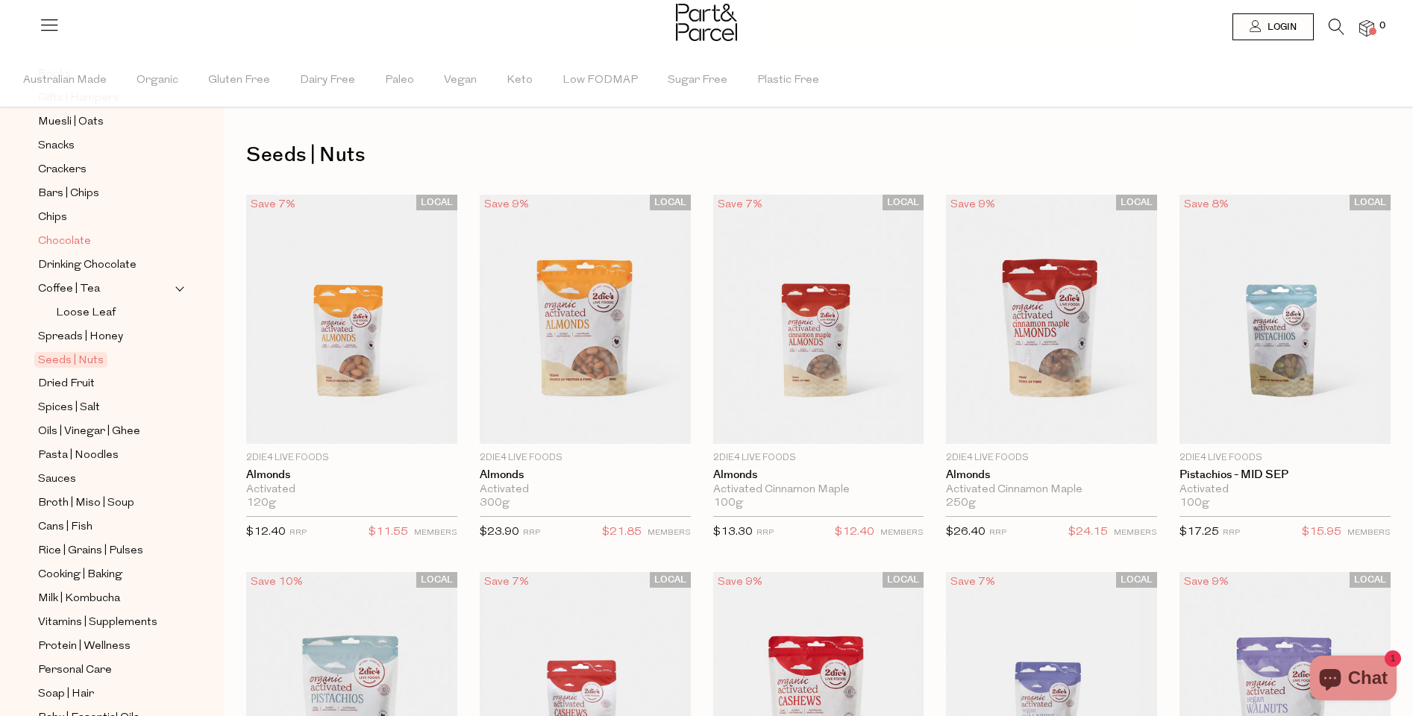
scroll to position [226, 0]
click at [78, 381] on span "Dried Fruit" at bounding box center [66, 381] width 57 height 18
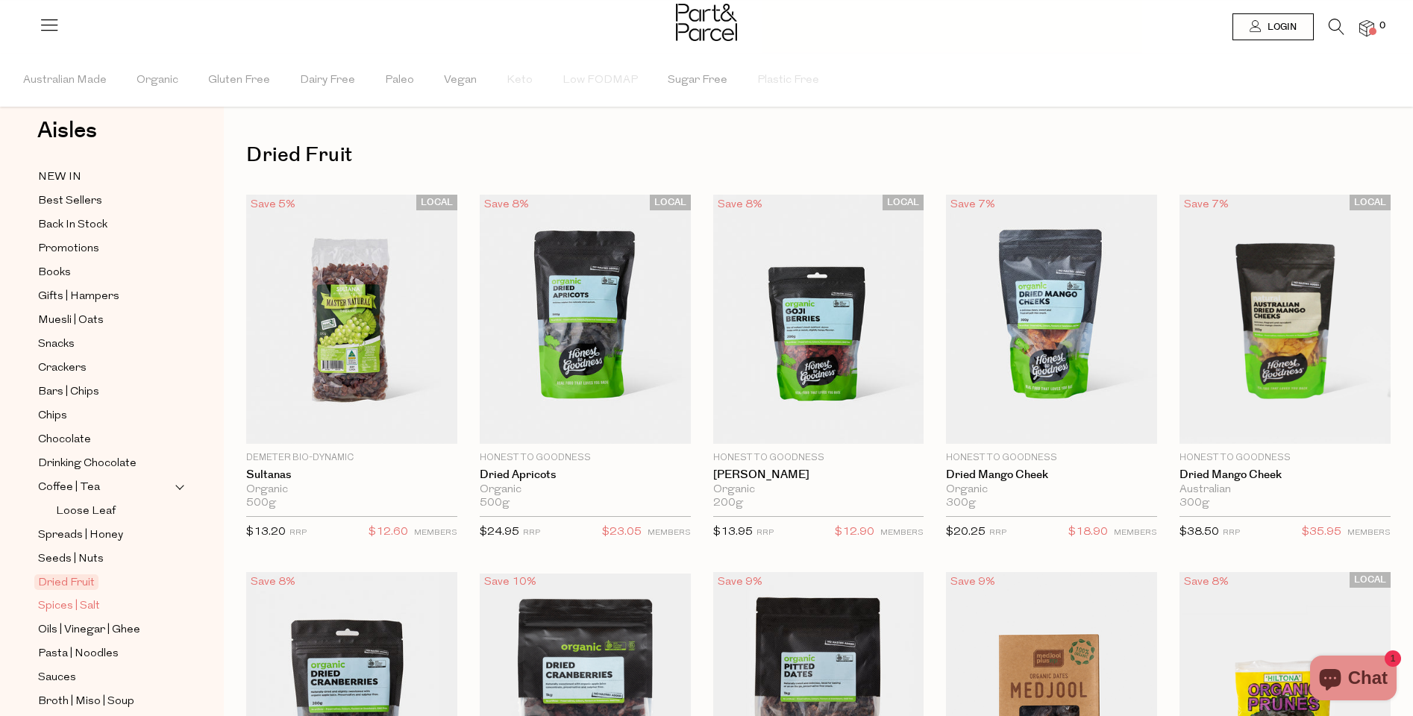
scroll to position [25, 0]
click at [60, 605] on span "Spices | Salt" at bounding box center [69, 606] width 62 height 18
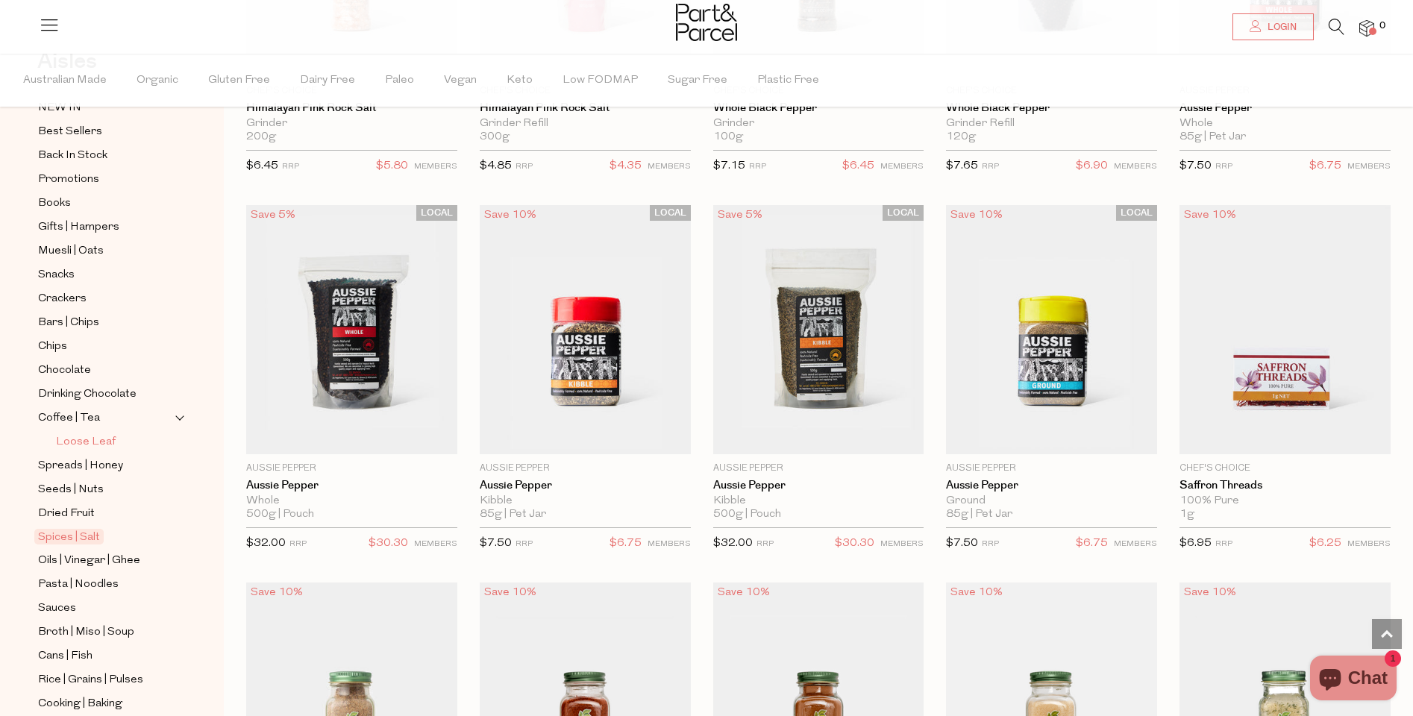
scroll to position [112, 0]
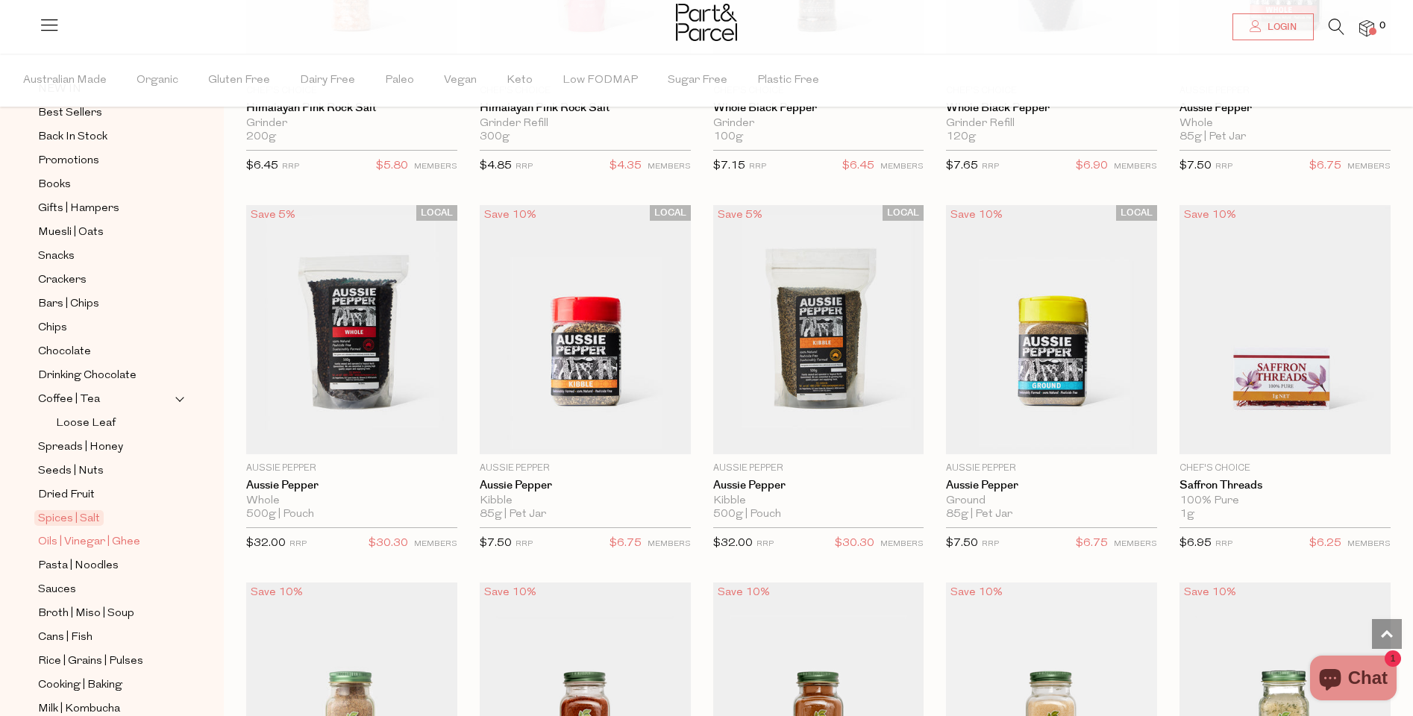
click at [76, 540] on span "Oils | Vinegar | Ghee" at bounding box center [89, 543] width 102 height 18
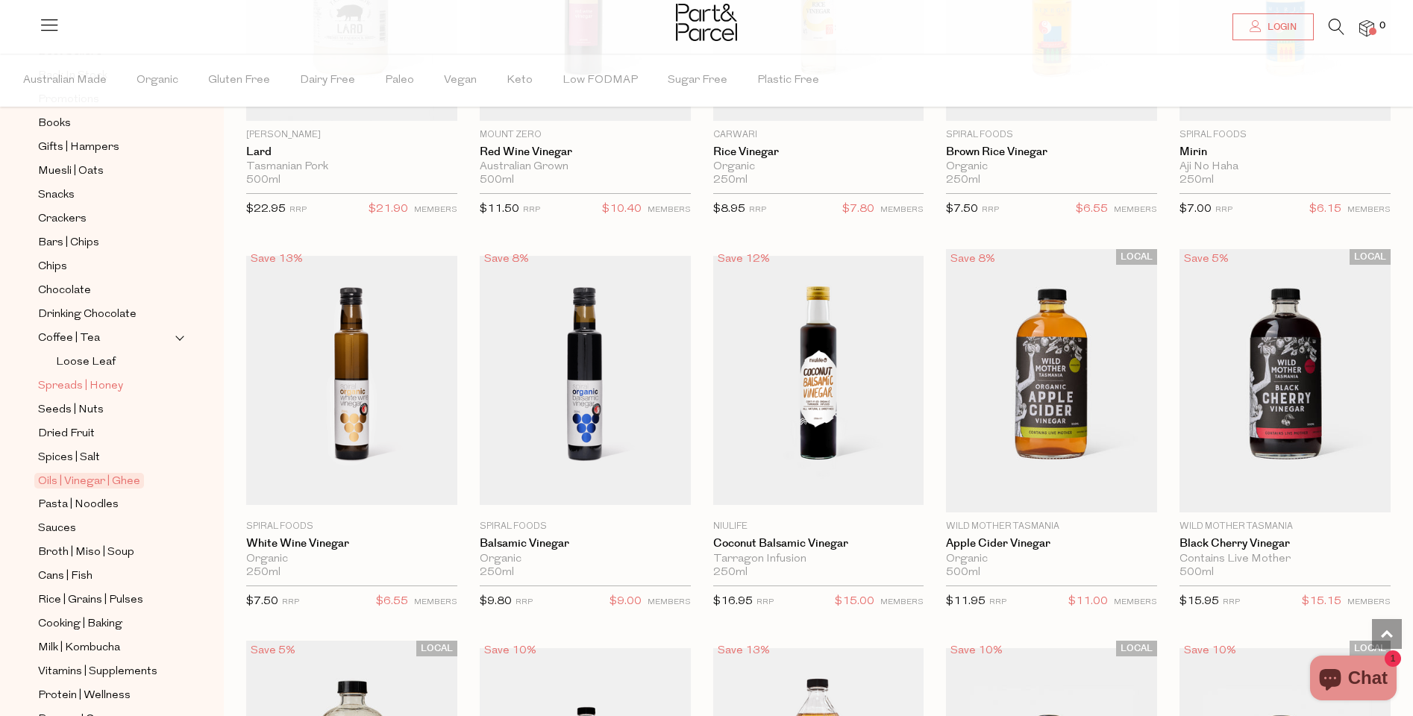
scroll to position [237, 0]
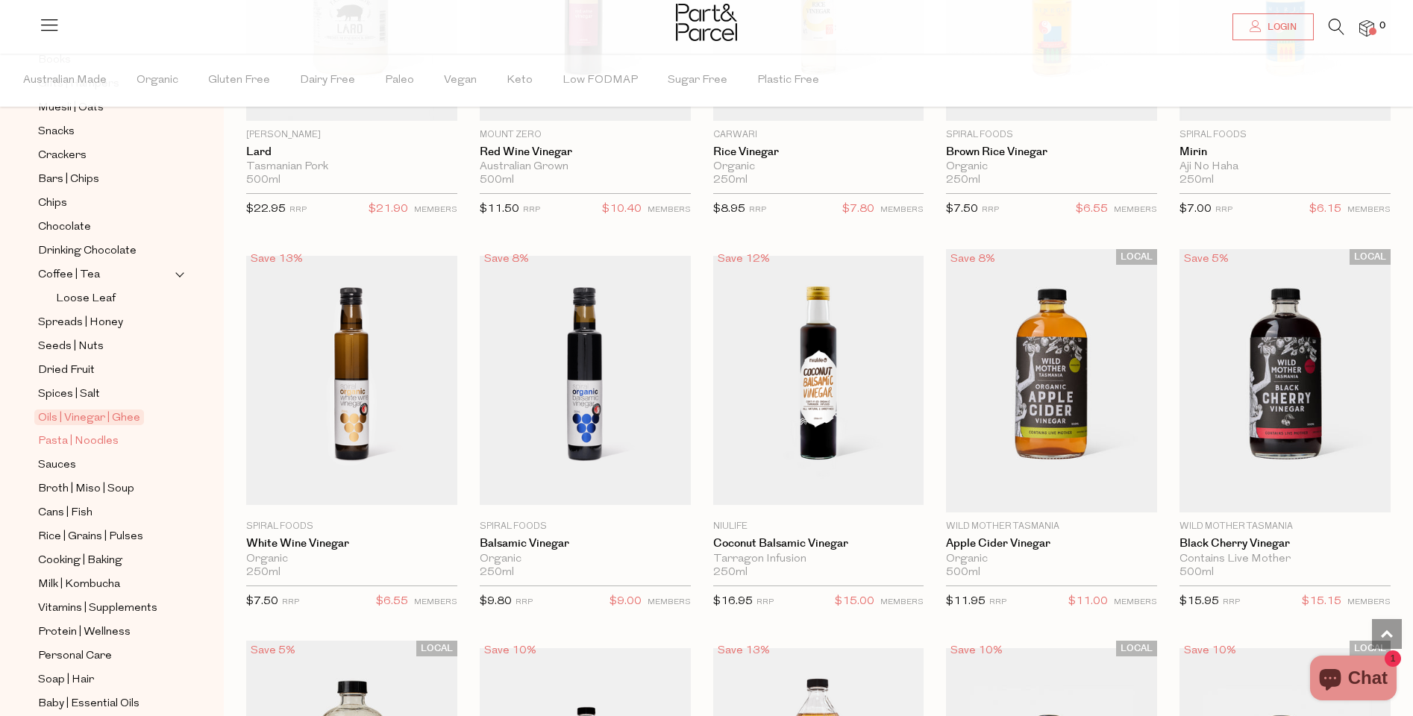
click at [78, 444] on span "Pasta | Noodles" at bounding box center [78, 442] width 81 height 18
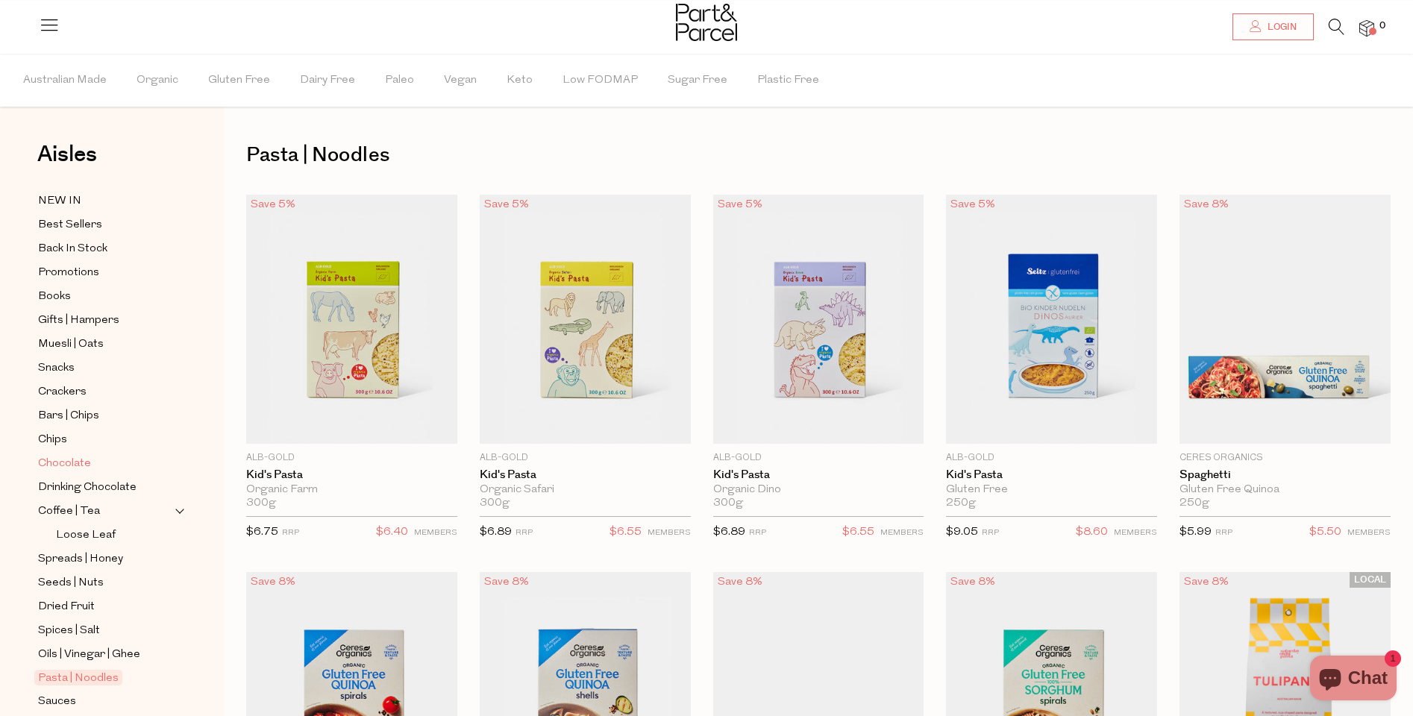
click at [63, 461] on span "Chocolate" at bounding box center [64, 464] width 53 height 18
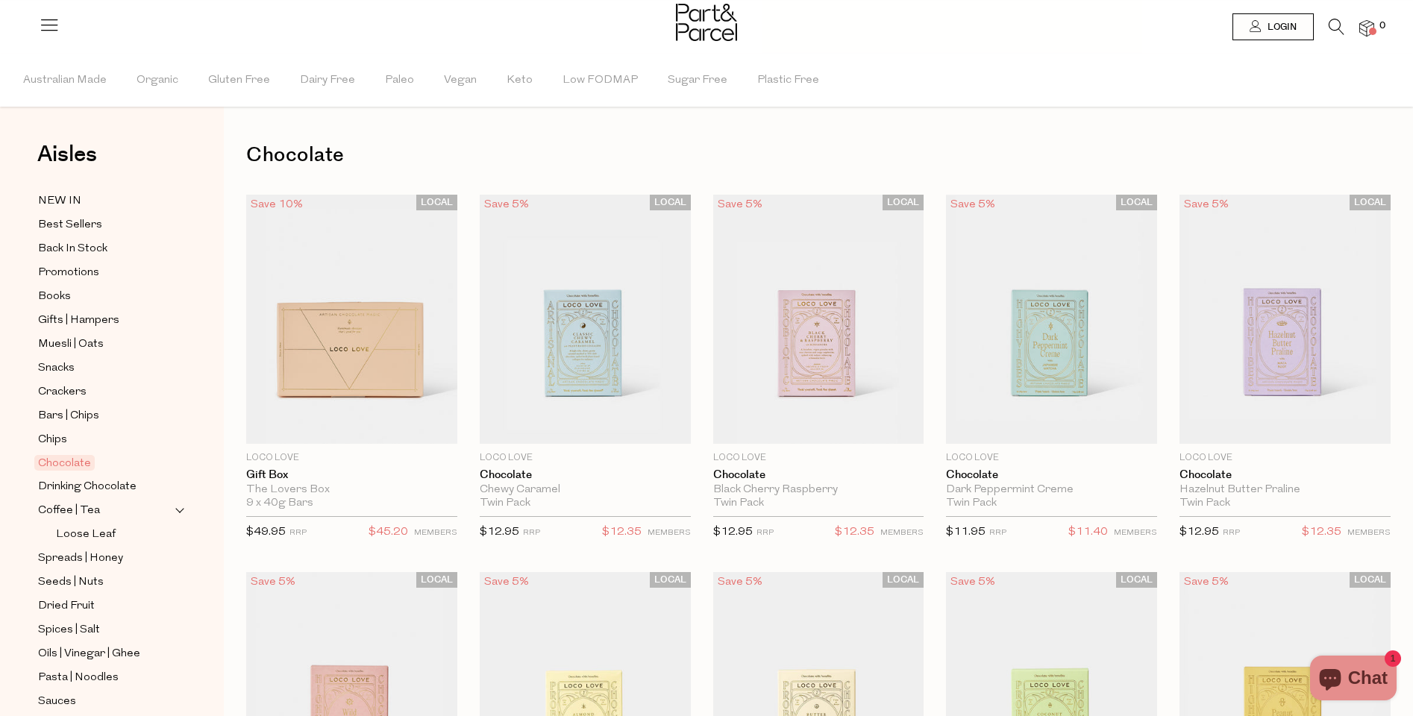
scroll to position [370, 0]
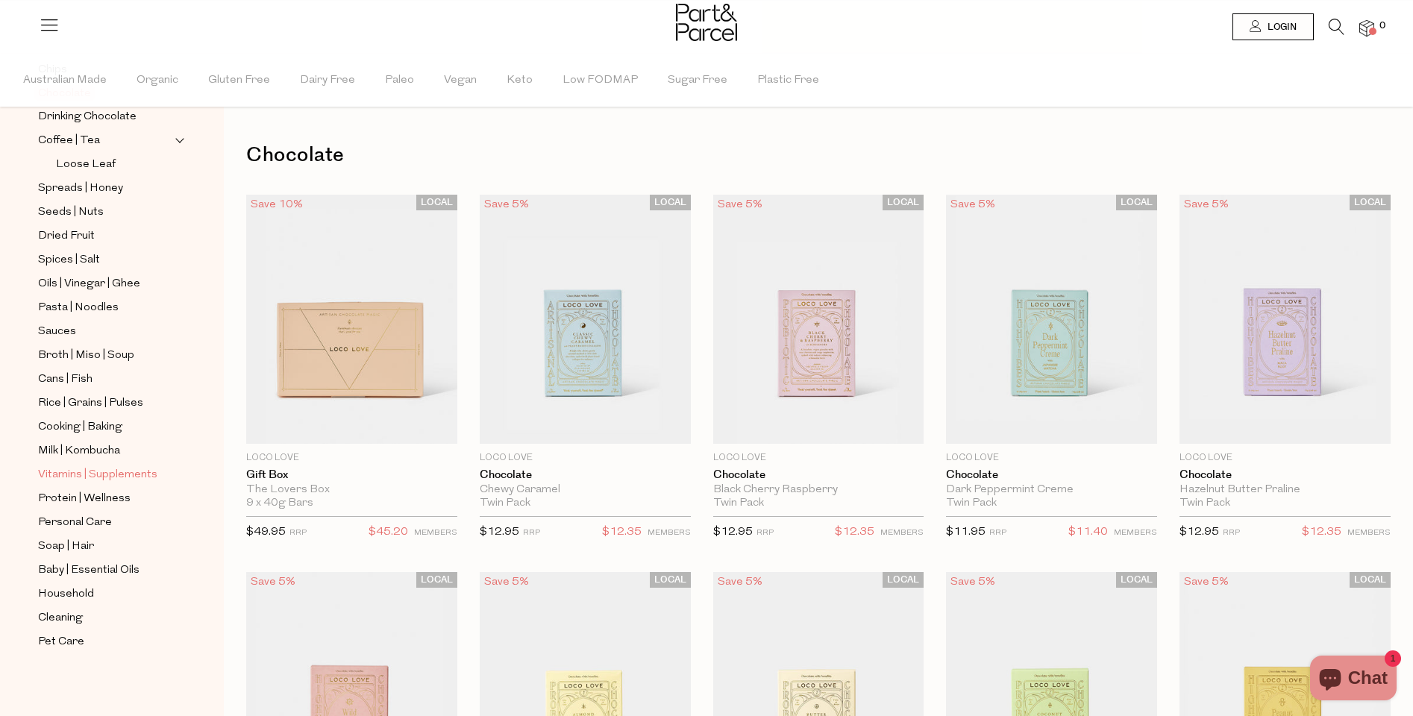
click at [69, 475] on span "Vitamins | Supplements" at bounding box center [97, 475] width 119 height 18
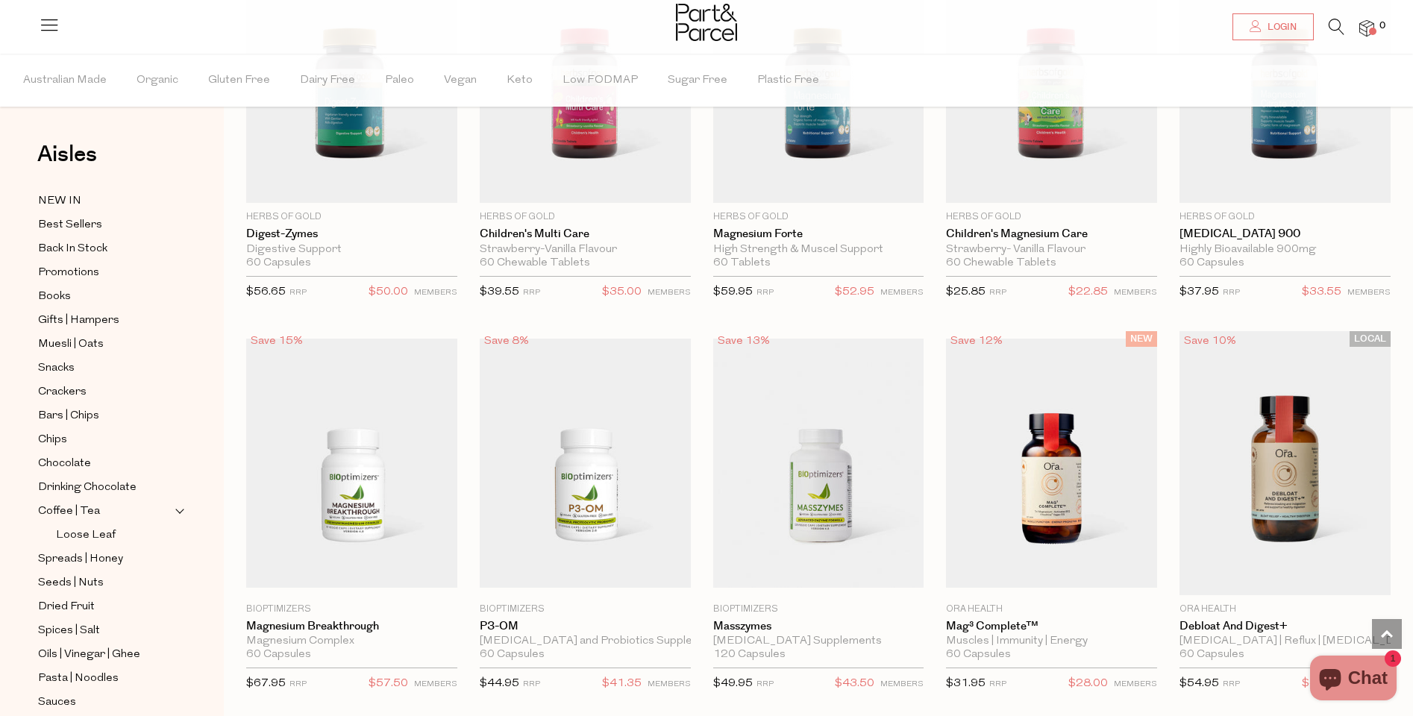
scroll to position [1756, 0]
